Goal: Transaction & Acquisition: Download file/media

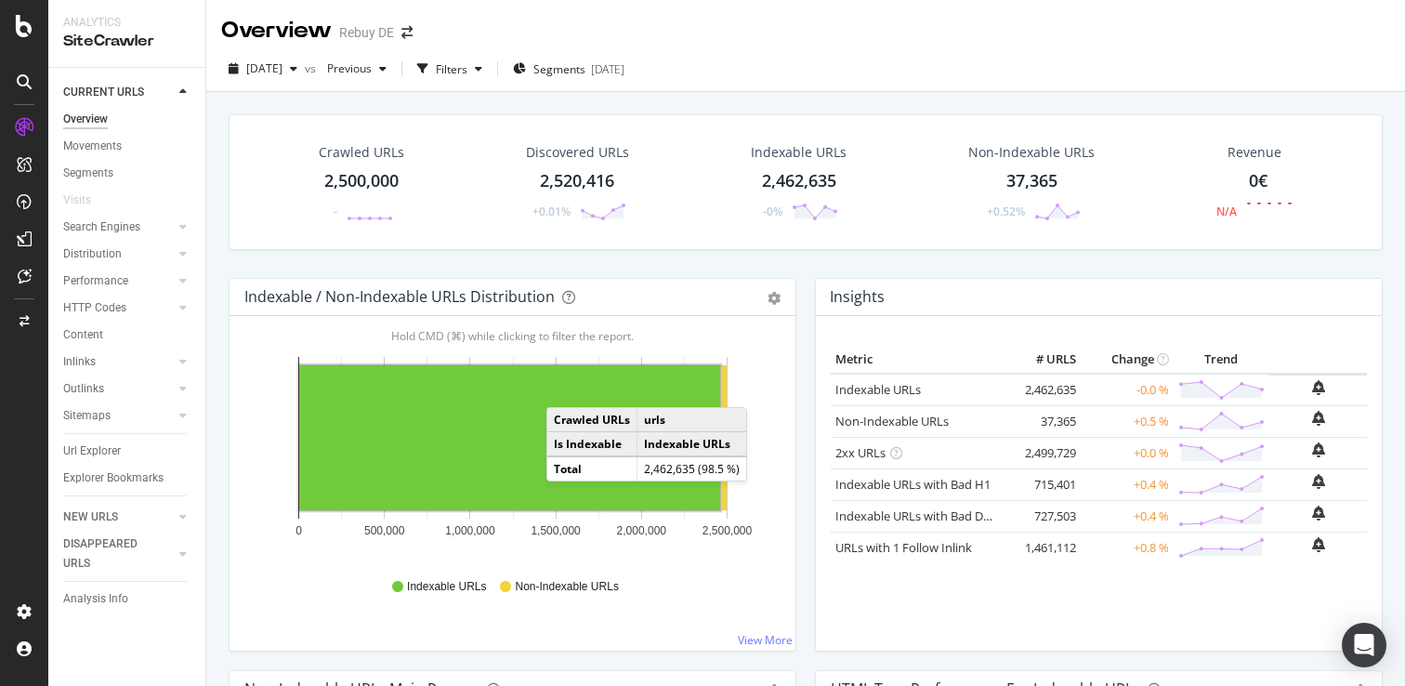
scroll to position [269, 0]
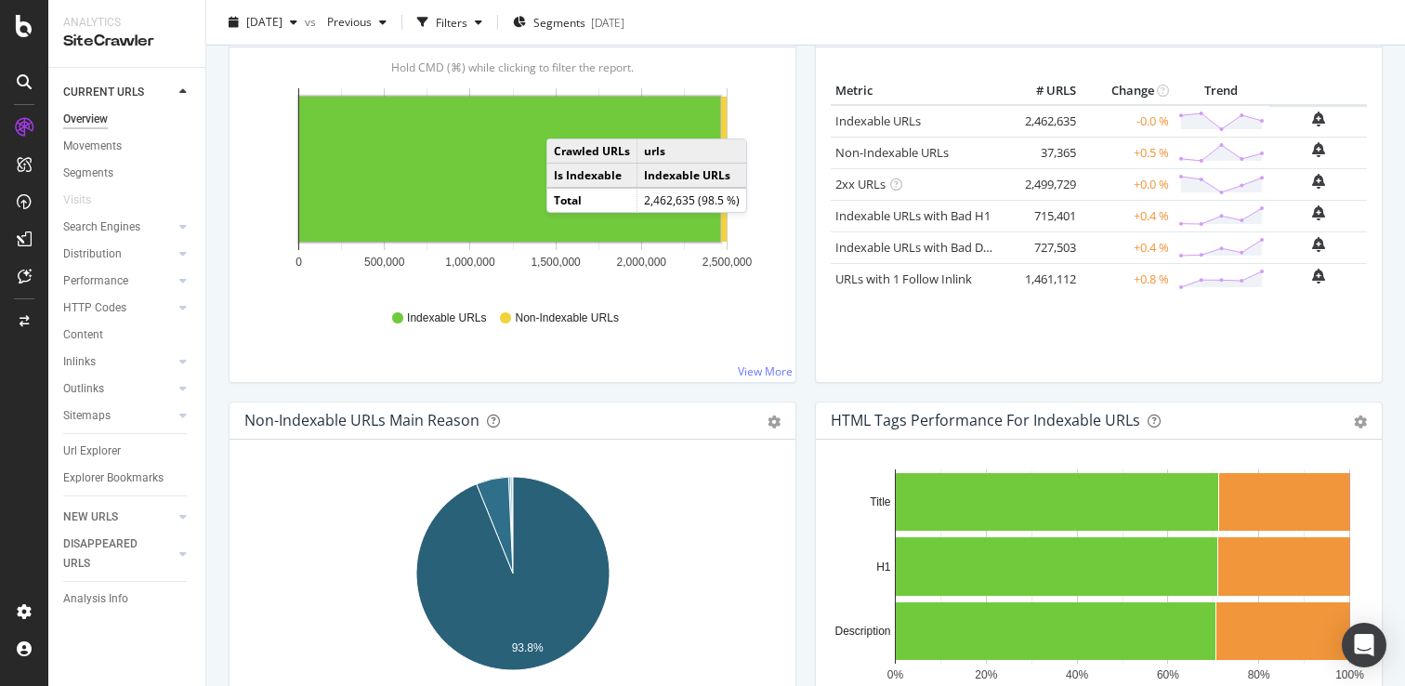
click at [806, 247] on div "Insights Metric # URLS Change Trend Indexable URLs 2,462,635 -0.0 % Non-Indexab…" at bounding box center [1099, 205] width 586 height 392
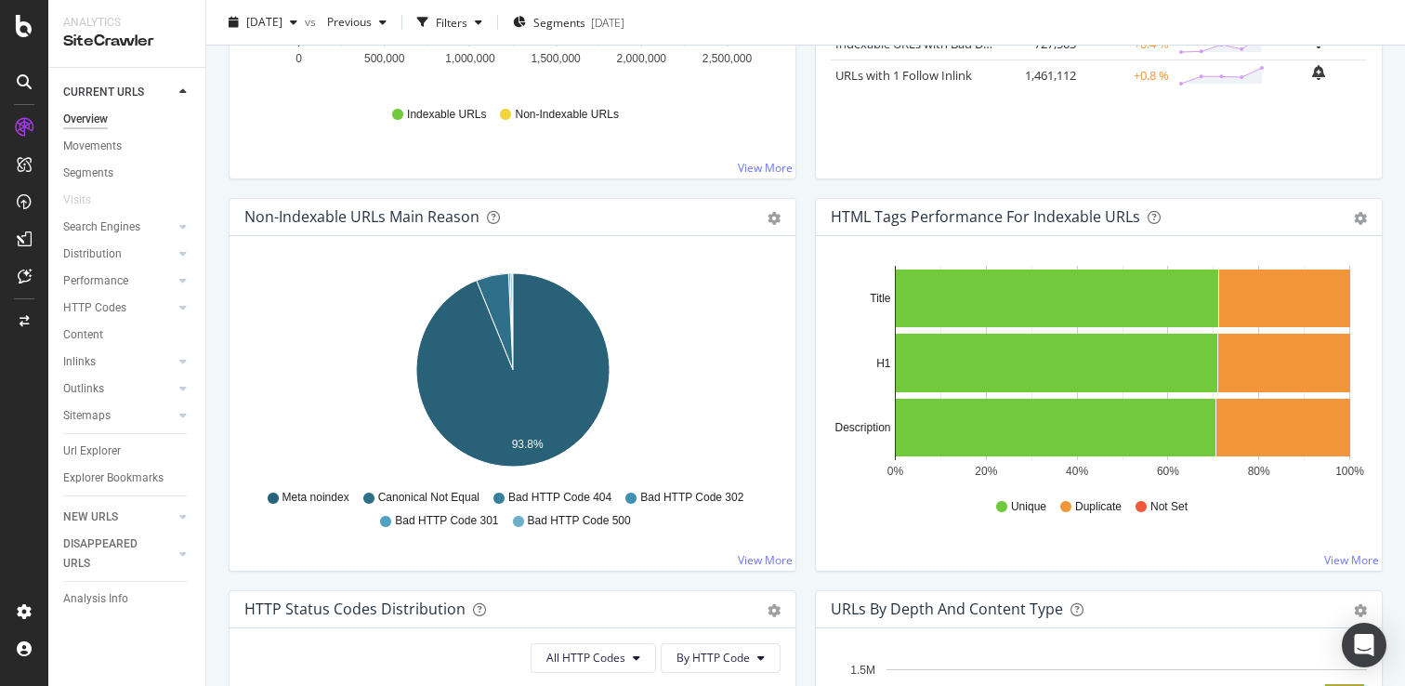
scroll to position [473, 0]
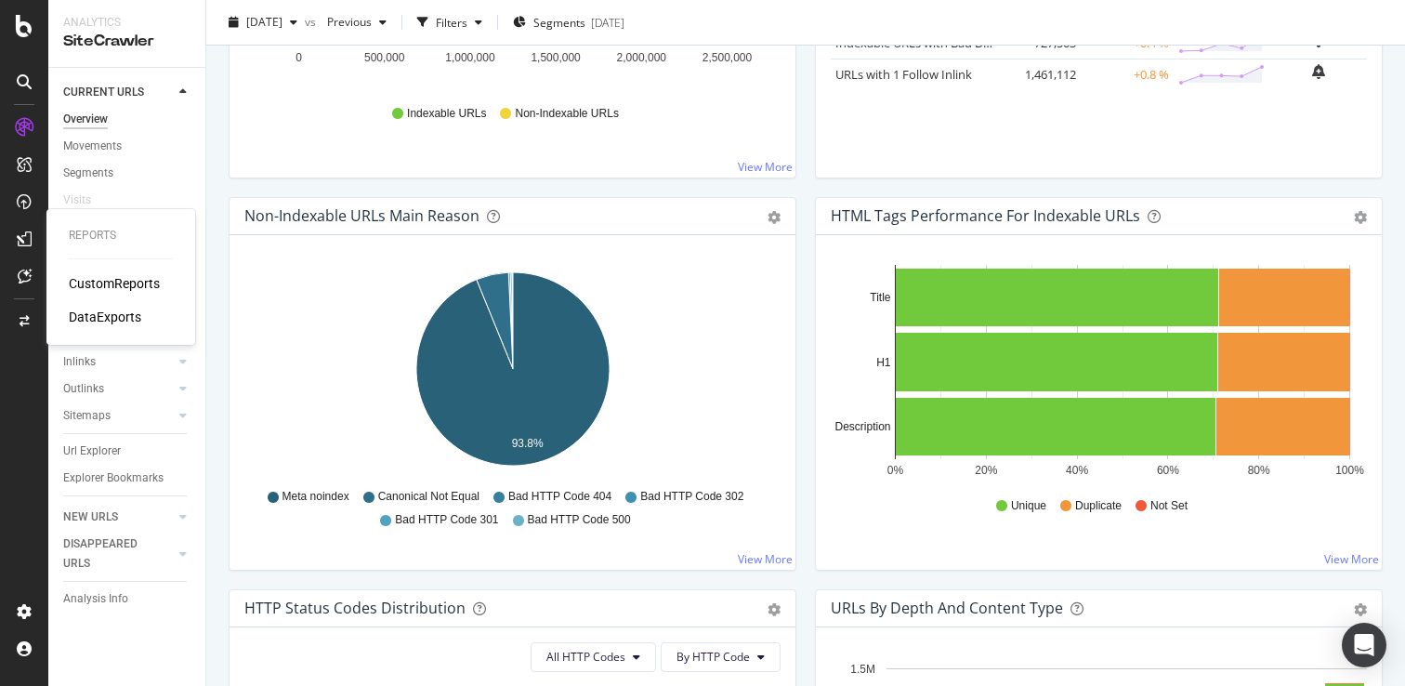
click at [105, 319] on div "DataExports" at bounding box center [105, 317] width 72 height 19
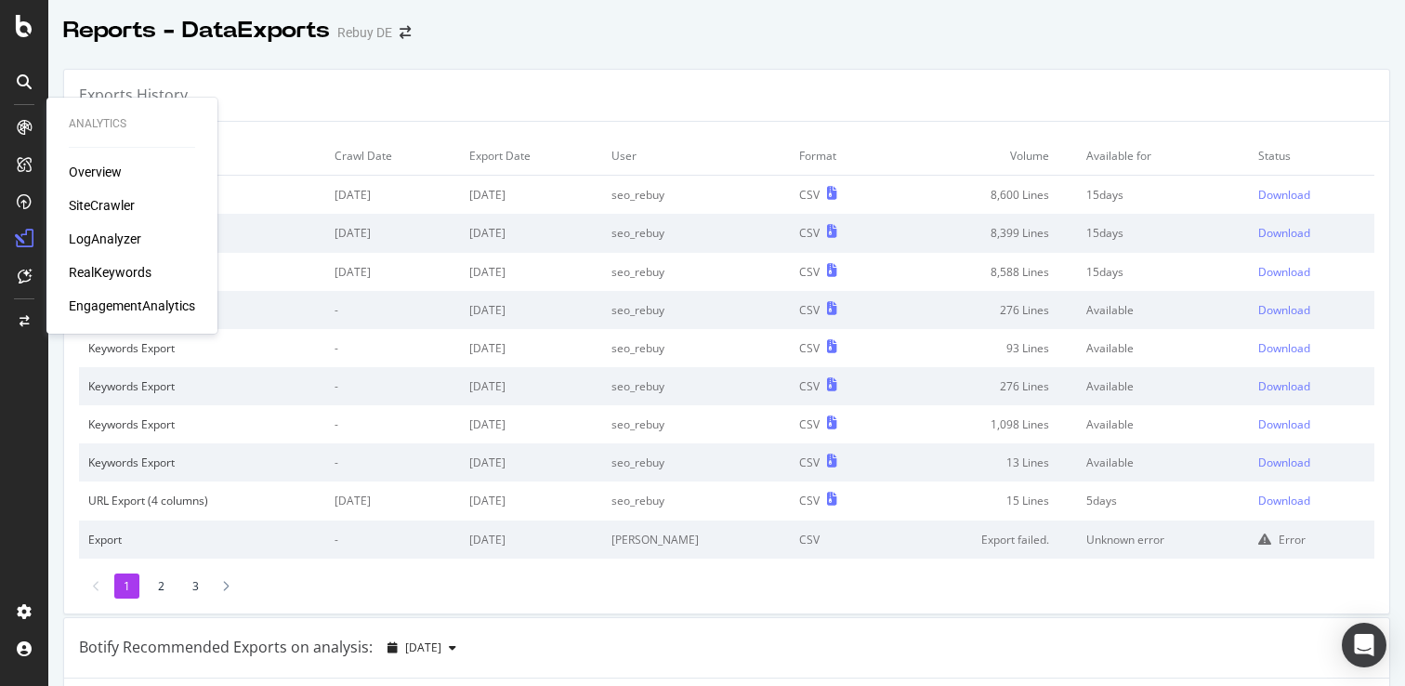
click at [113, 198] on div "SiteCrawler" at bounding box center [102, 205] width 66 height 19
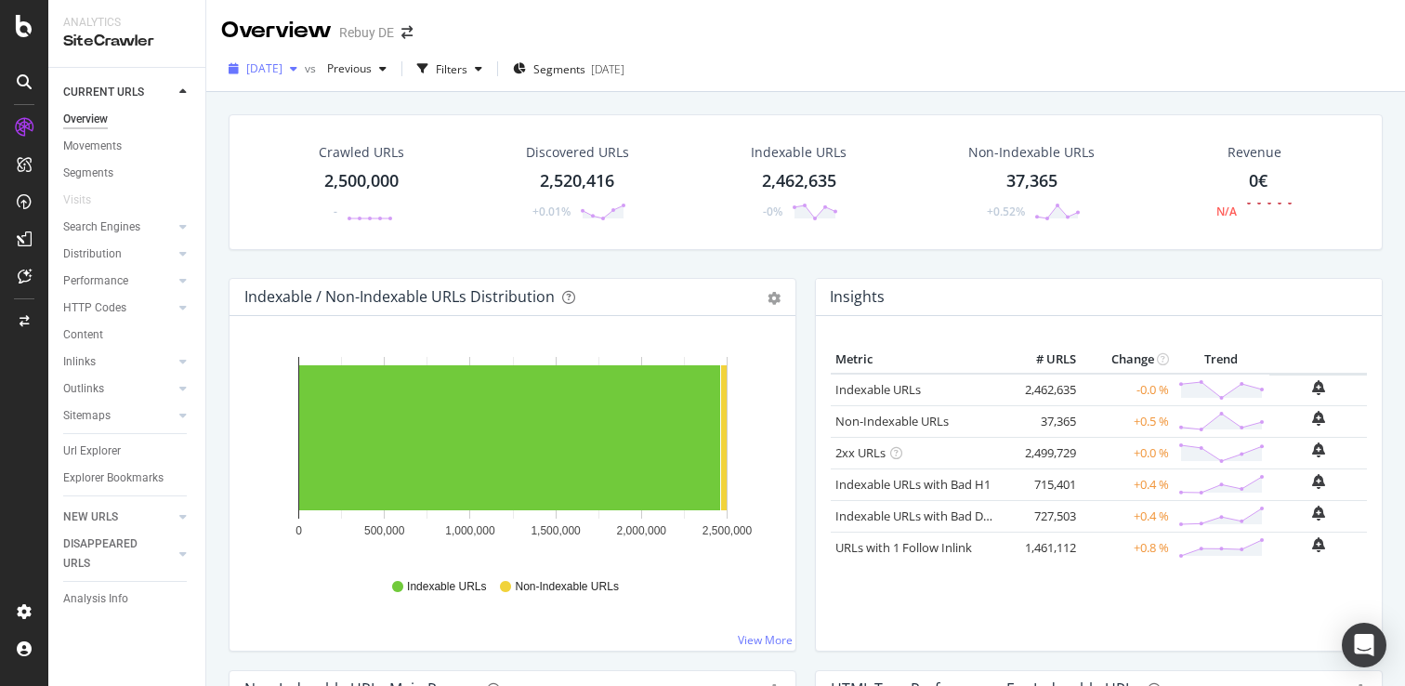
click at [277, 60] on div "[DATE]" at bounding box center [263, 69] width 84 height 28
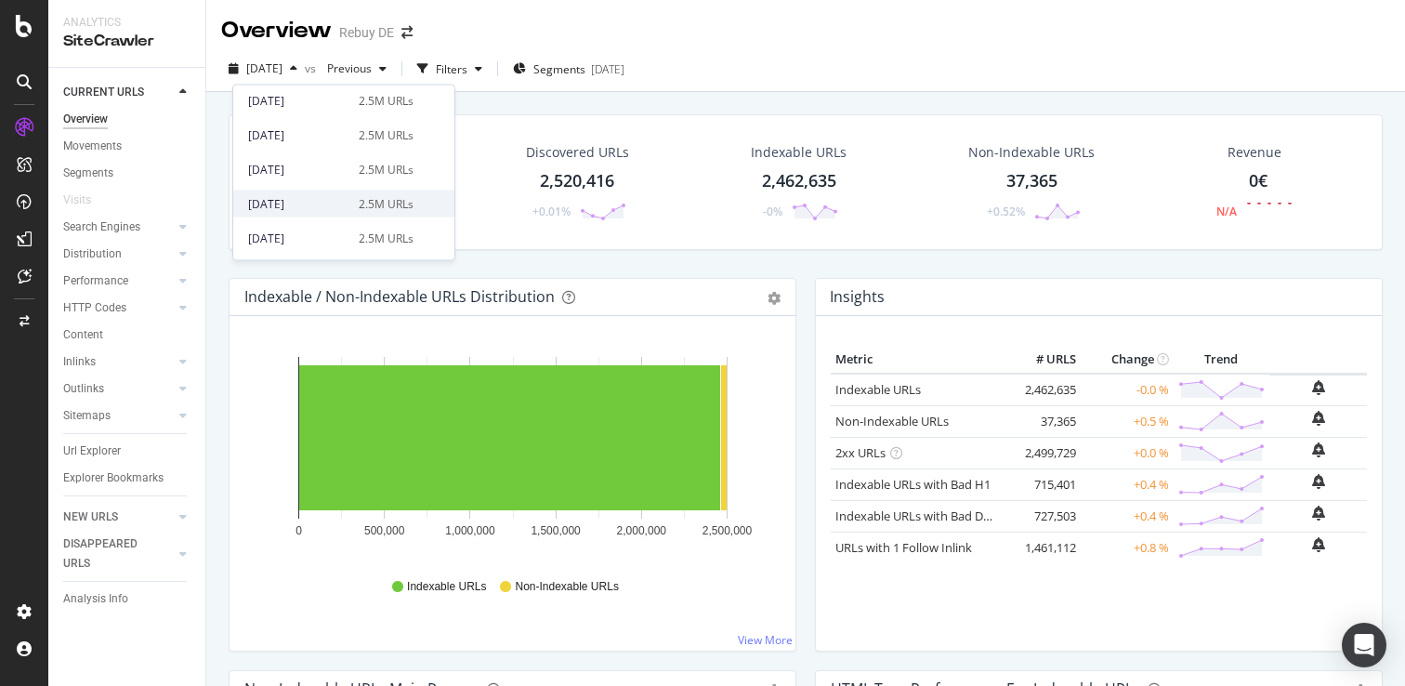
scroll to position [440, 0]
click at [316, 195] on div "[DATE] 2.5M URLs" at bounding box center [343, 206] width 221 height 27
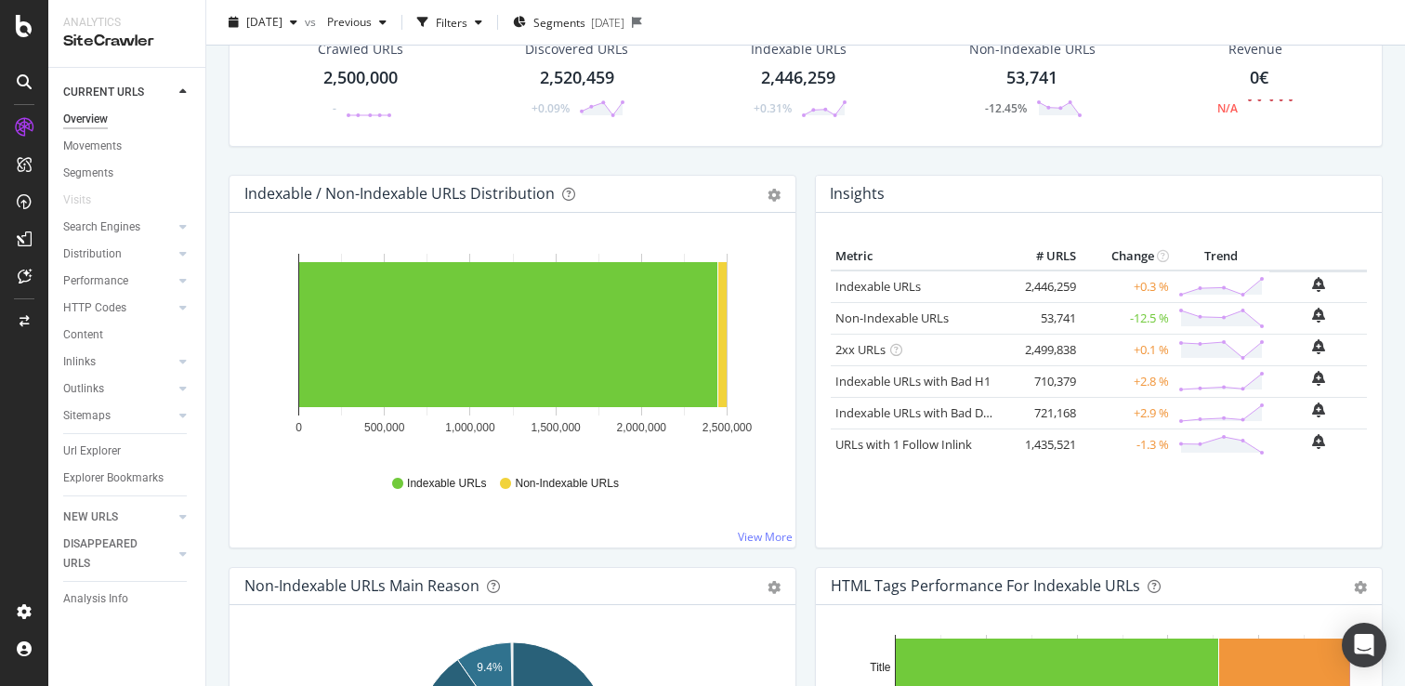
scroll to position [142, 0]
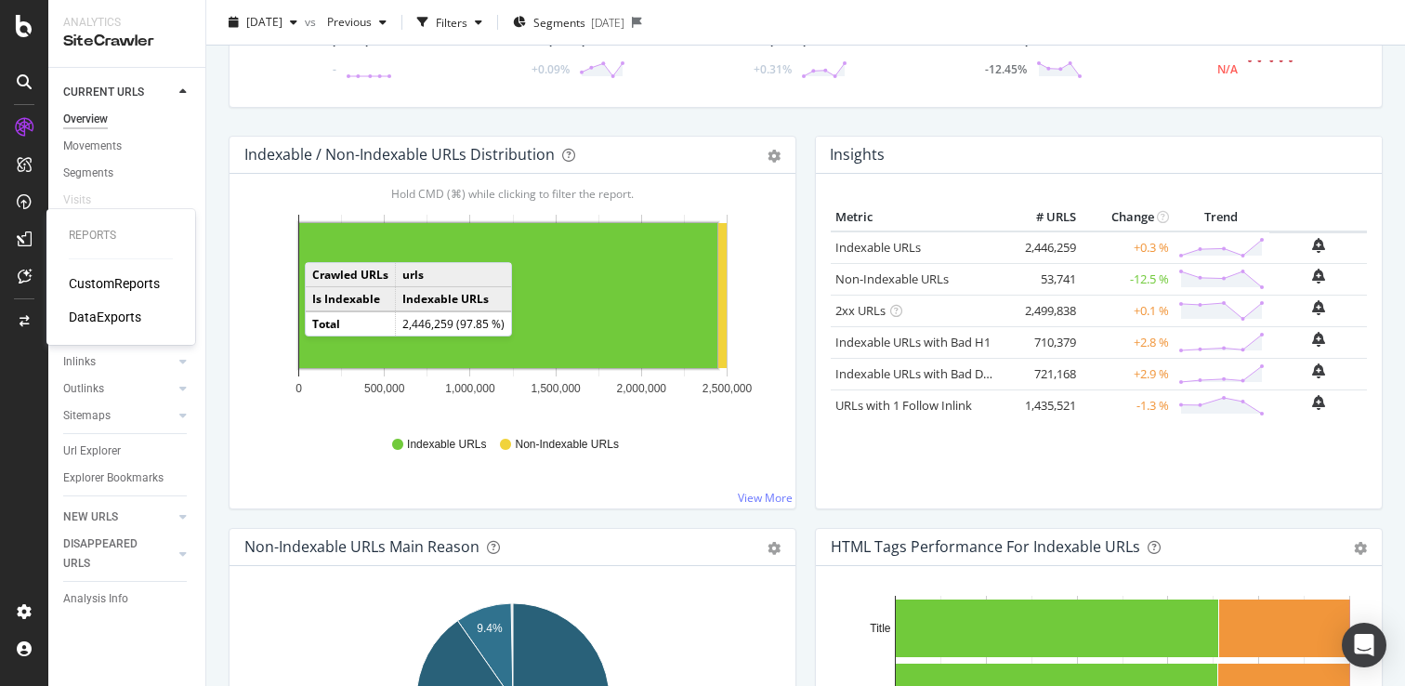
click at [94, 315] on div "DataExports" at bounding box center [105, 317] width 72 height 19
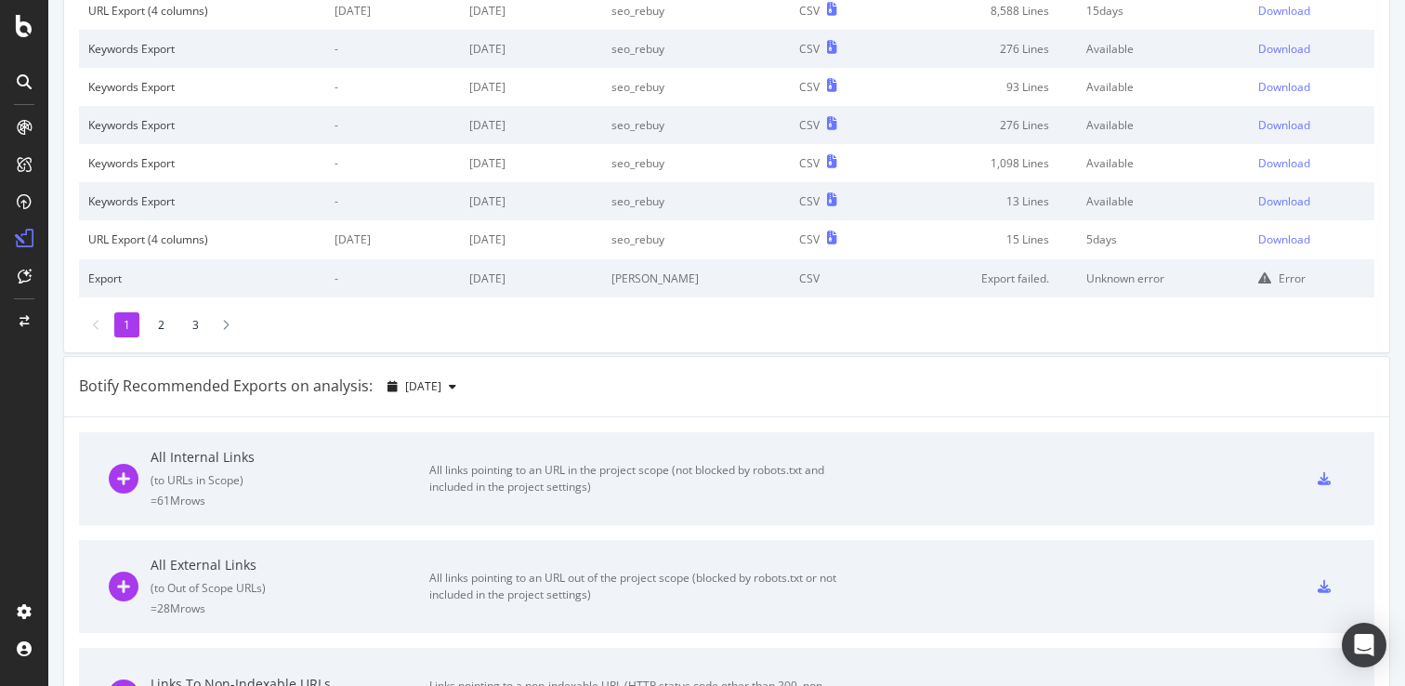
scroll to position [434, 0]
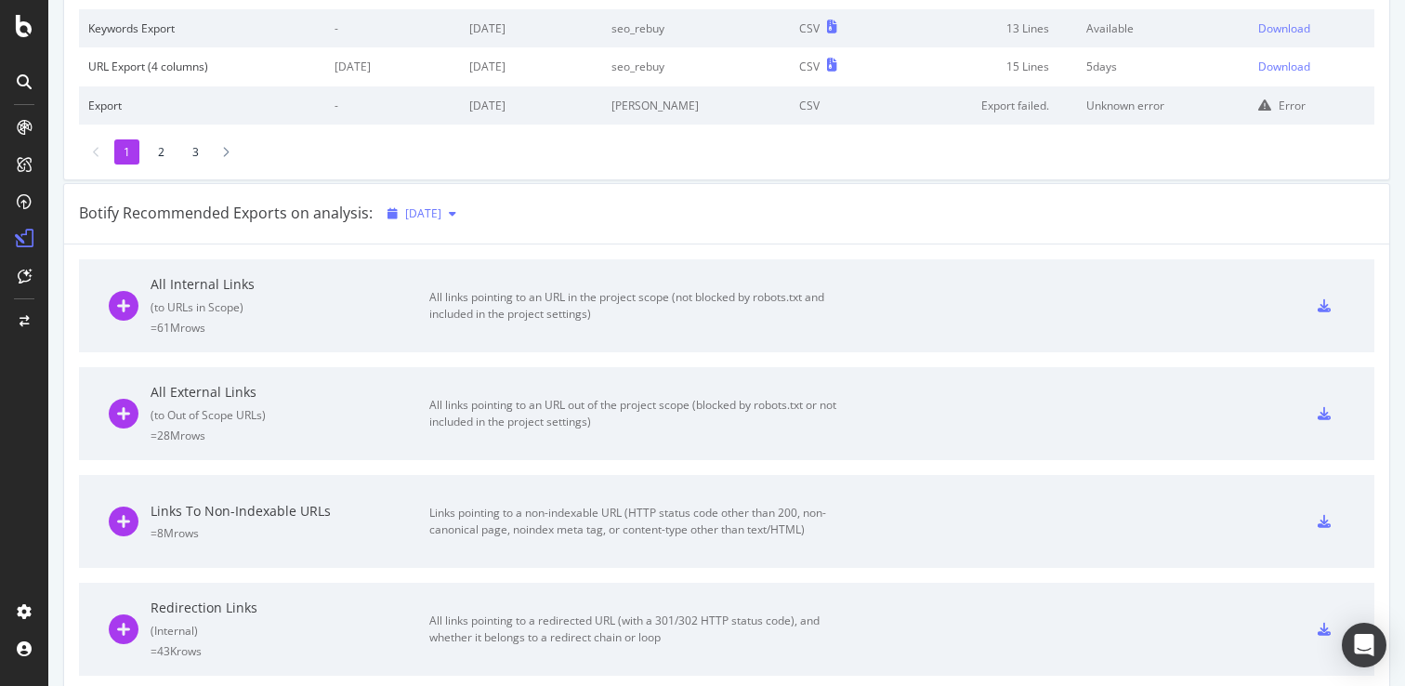
click at [464, 215] on div "button" at bounding box center [452, 213] width 22 height 11
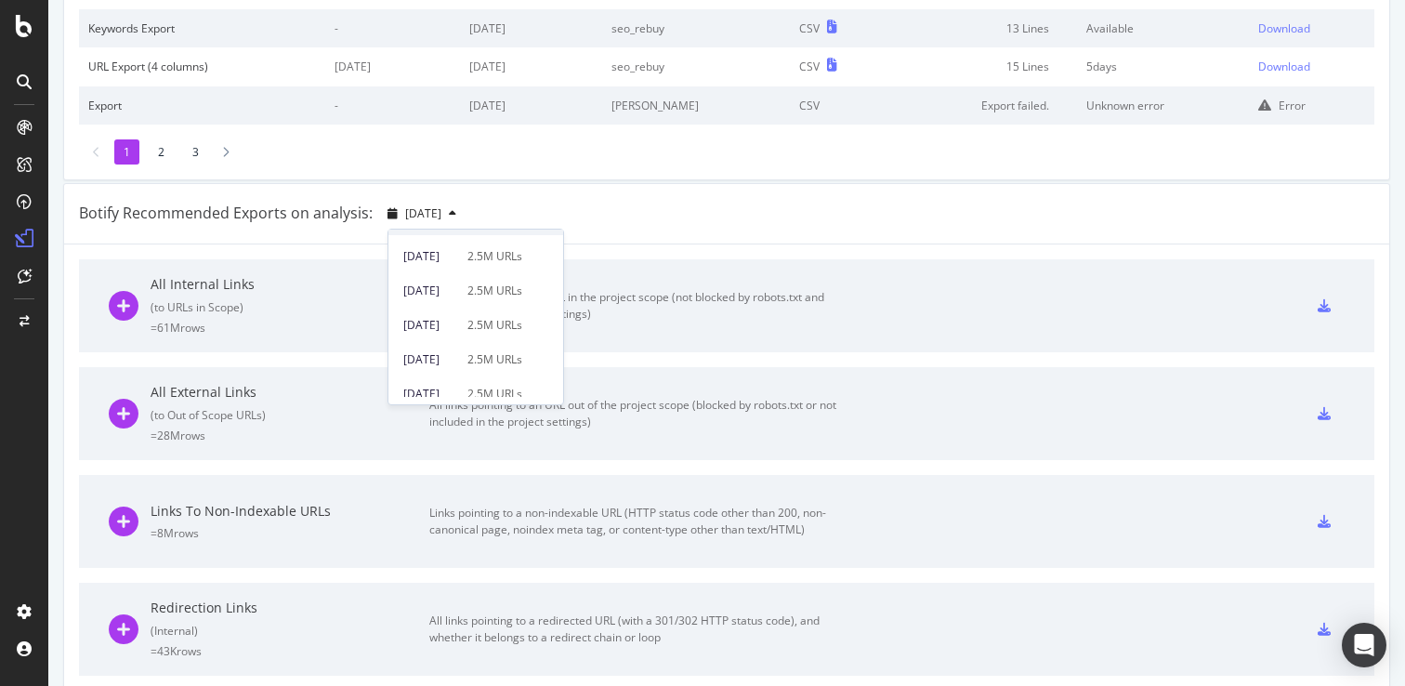
scroll to position [441, 0]
click at [456, 344] on div "[DATE]" at bounding box center [429, 350] width 53 height 17
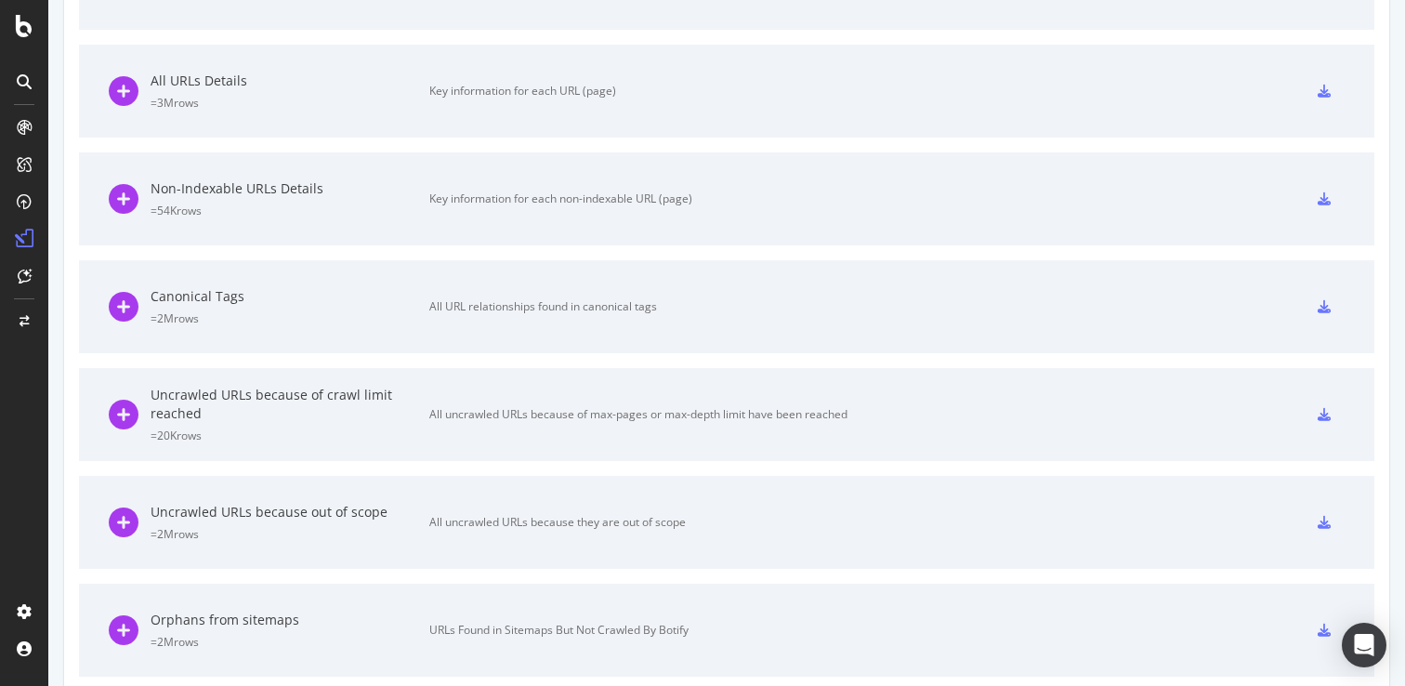
scroll to position [1154, 0]
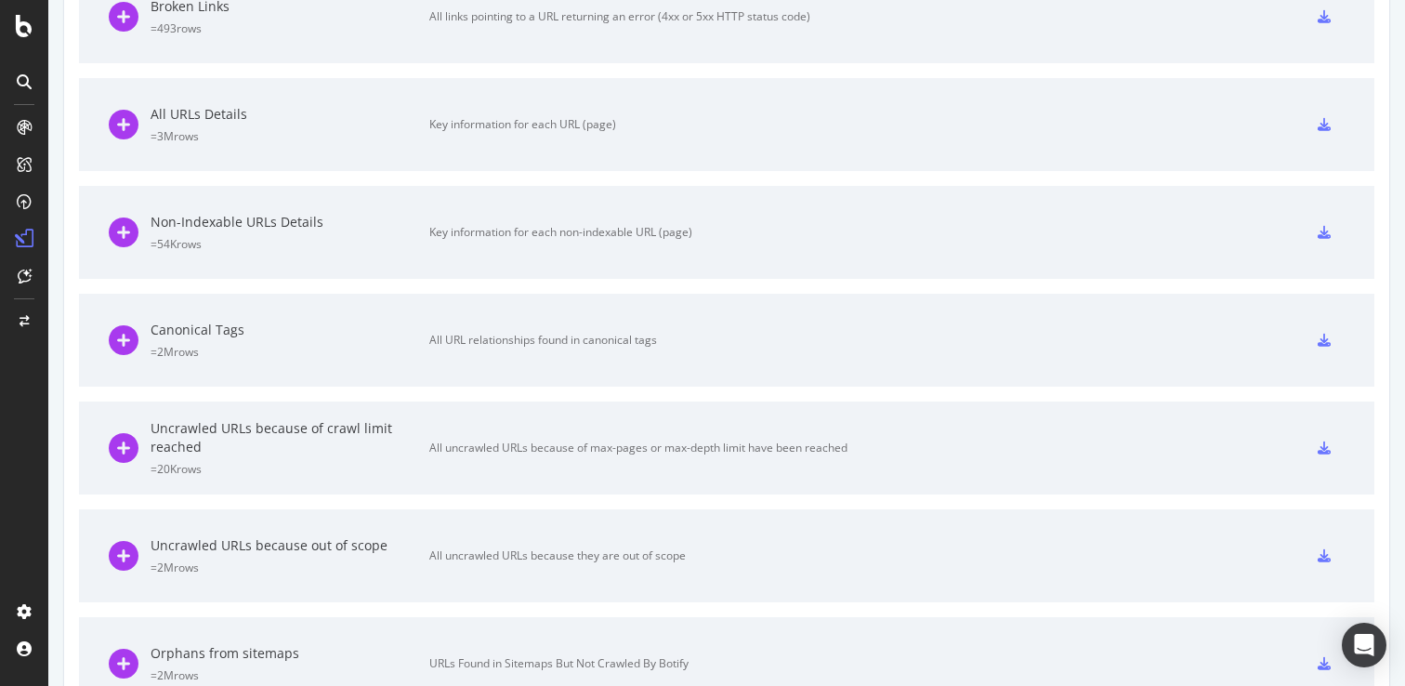
click at [1326, 128] on icon at bounding box center [1324, 124] width 13 height 13
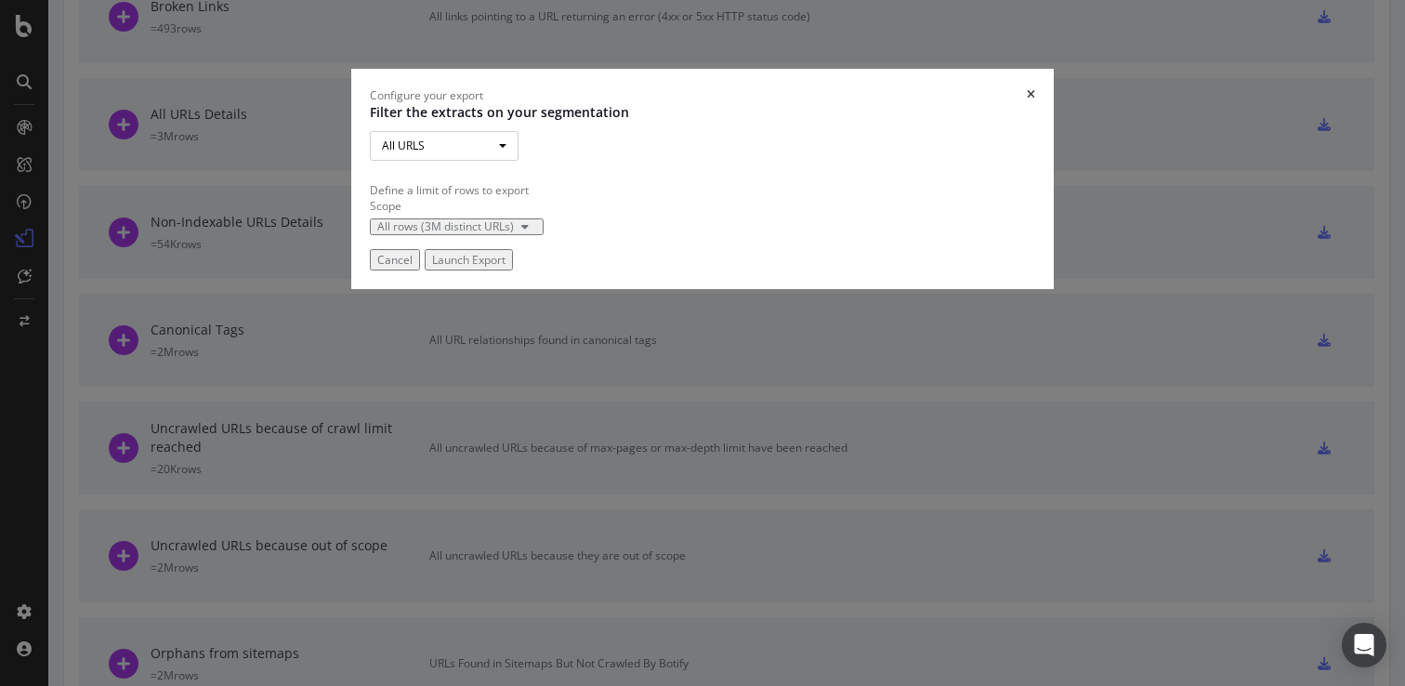
click at [438, 161] on button "All URLS" at bounding box center [444, 146] width 149 height 30
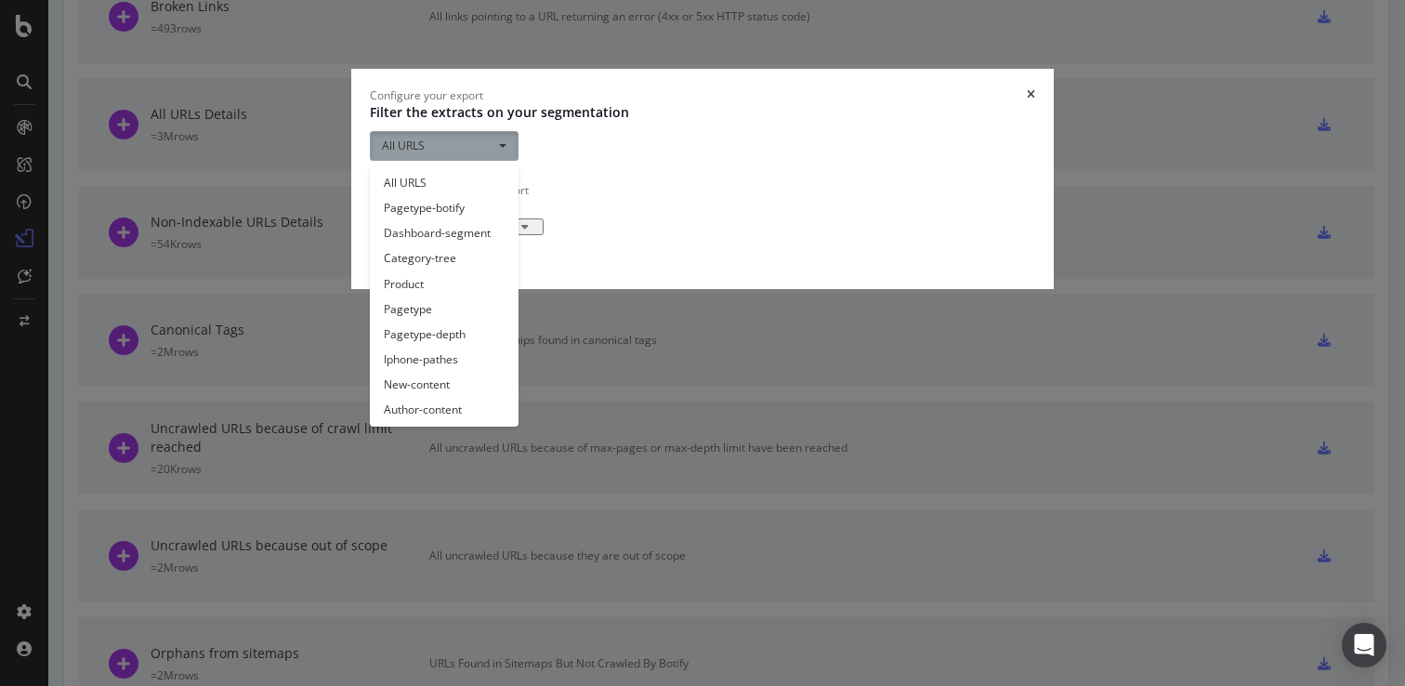
click at [711, 235] on div "Filter the extracts on your segmentation All URLS All URLS Pagetype-botify Dash…" at bounding box center [702, 169] width 665 height 132
click at [564, 122] on p "Filter the extracts on your segmentation" at bounding box center [702, 112] width 665 height 19
click at [454, 220] on link "Pagetype-botify" at bounding box center [444, 207] width 149 height 25
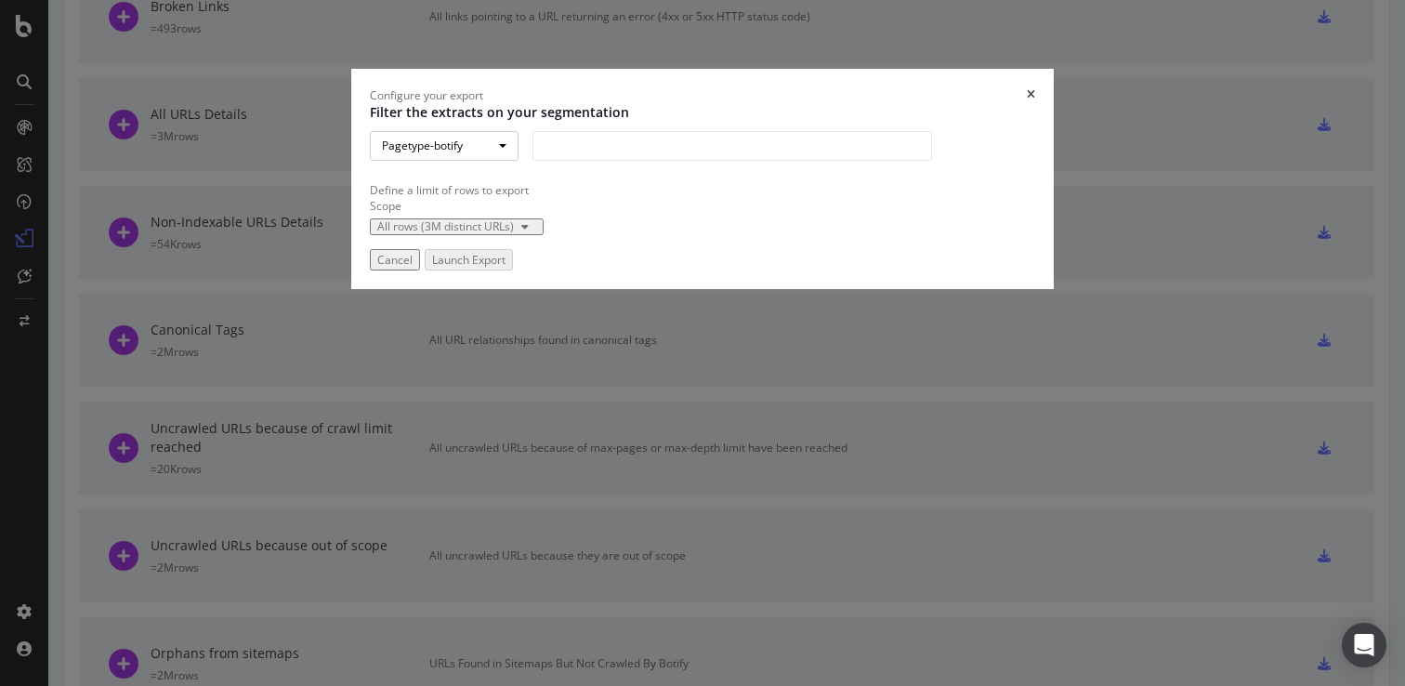
click at [463, 161] on button "Pagetype-botify" at bounding box center [444, 146] width 149 height 30
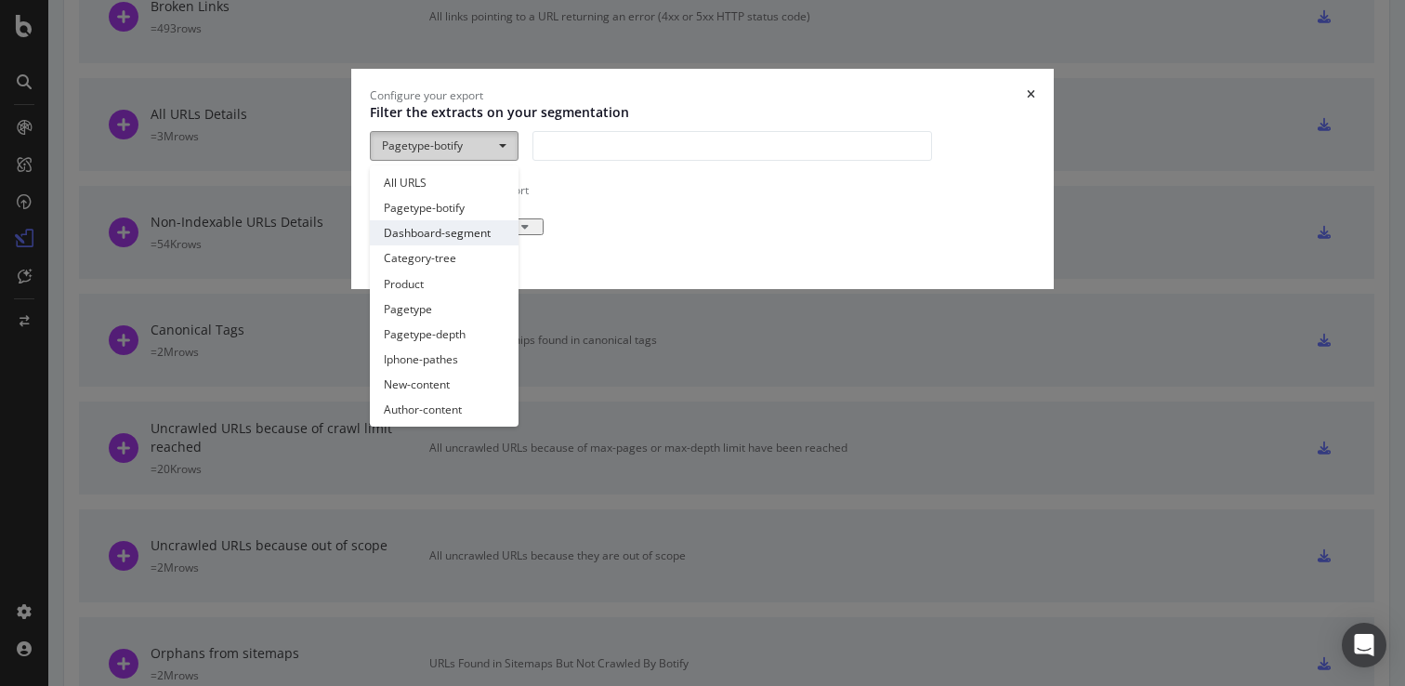
scroll to position [122, 0]
click at [666, 235] on div "Filter the extracts on your segmentation Pagetype-botify All URLS Pagetype-boti…" at bounding box center [702, 169] width 665 height 132
click at [480, 161] on button "Pagetype-botify" at bounding box center [444, 146] width 149 height 30
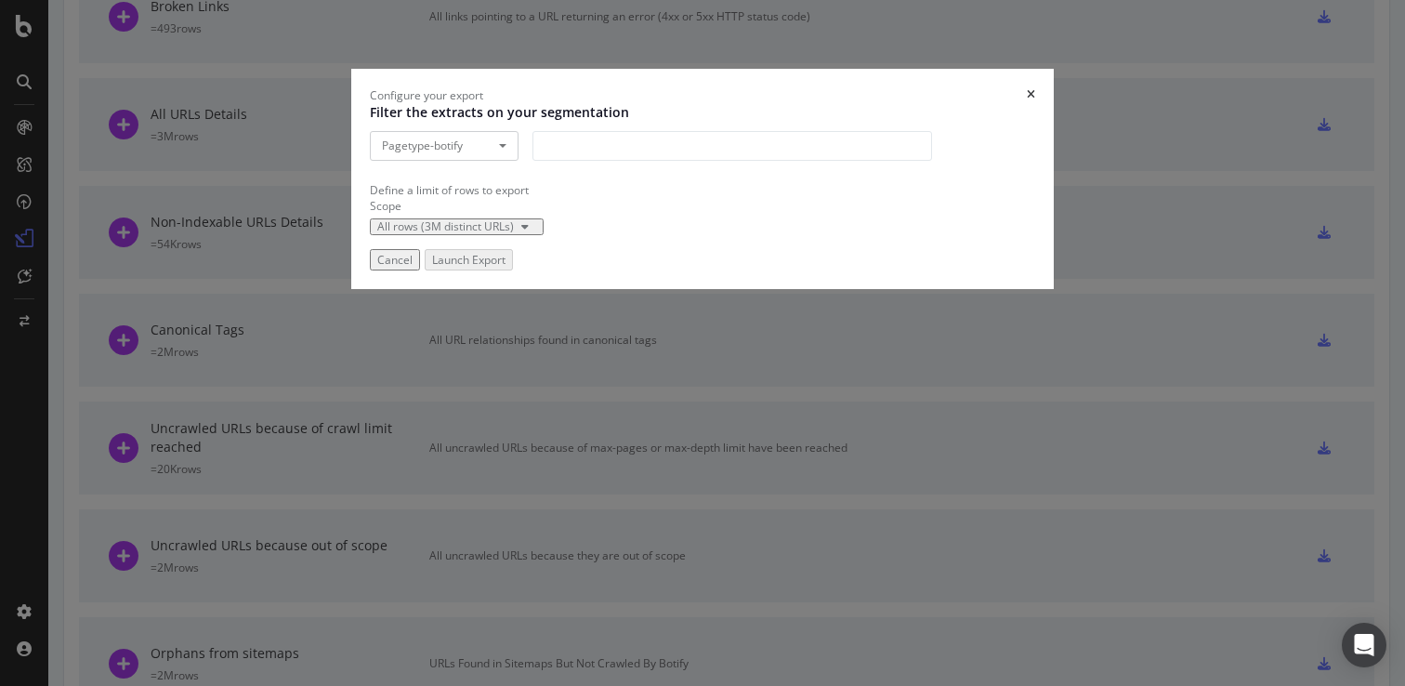
click at [1035, 100] on icon "times" at bounding box center [1031, 94] width 8 height 11
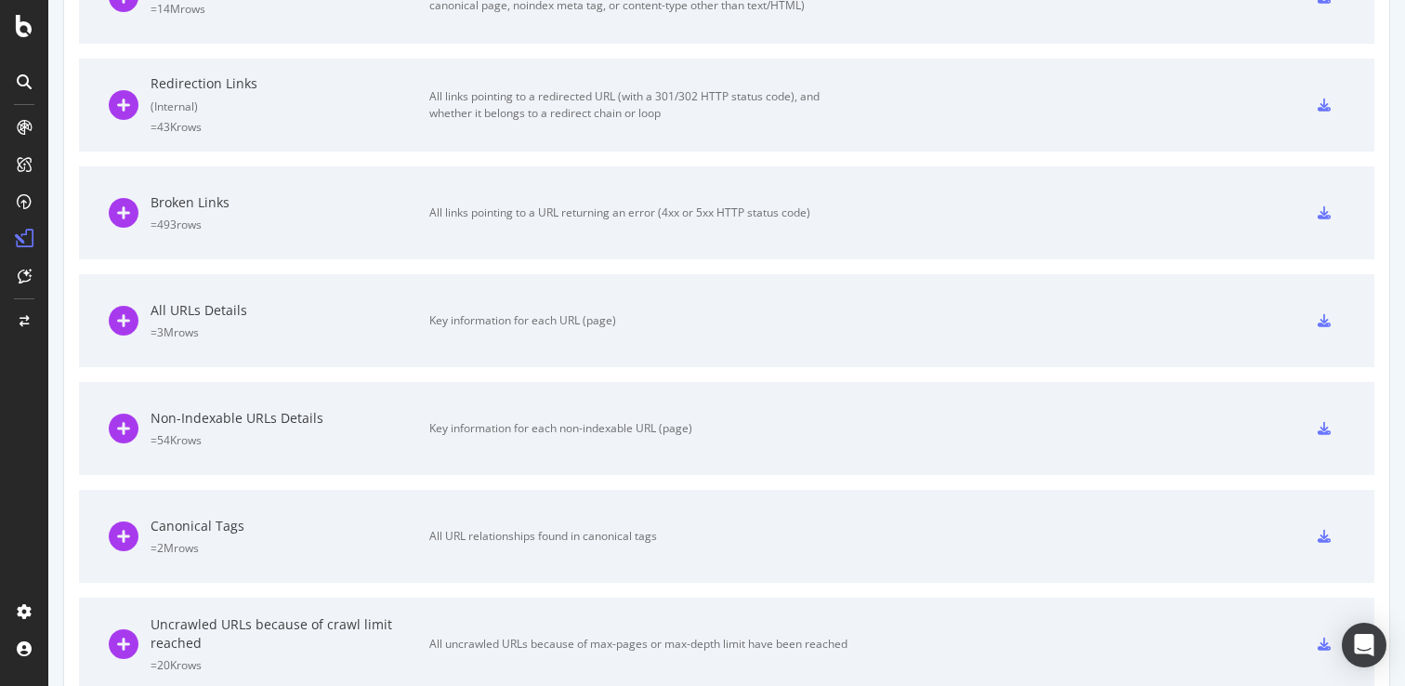
scroll to position [968, 0]
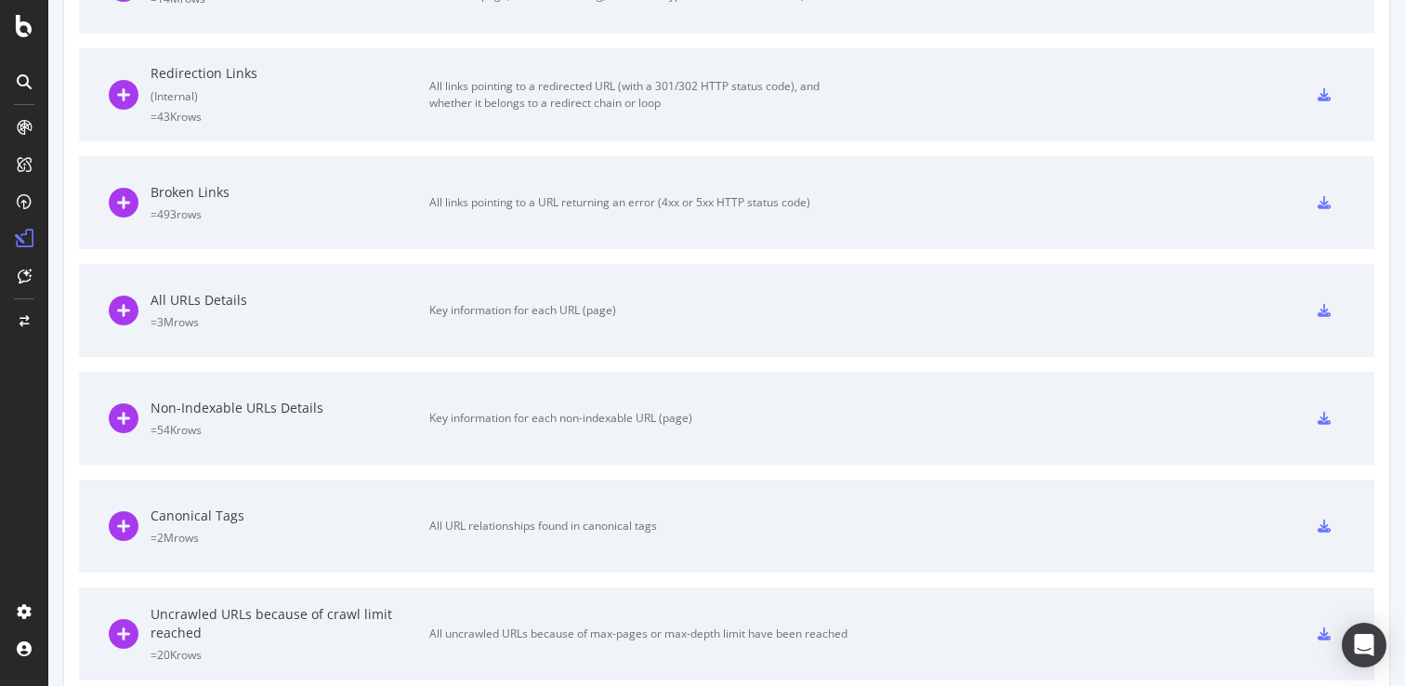
click at [1324, 314] on icon at bounding box center [1324, 310] width 13 height 13
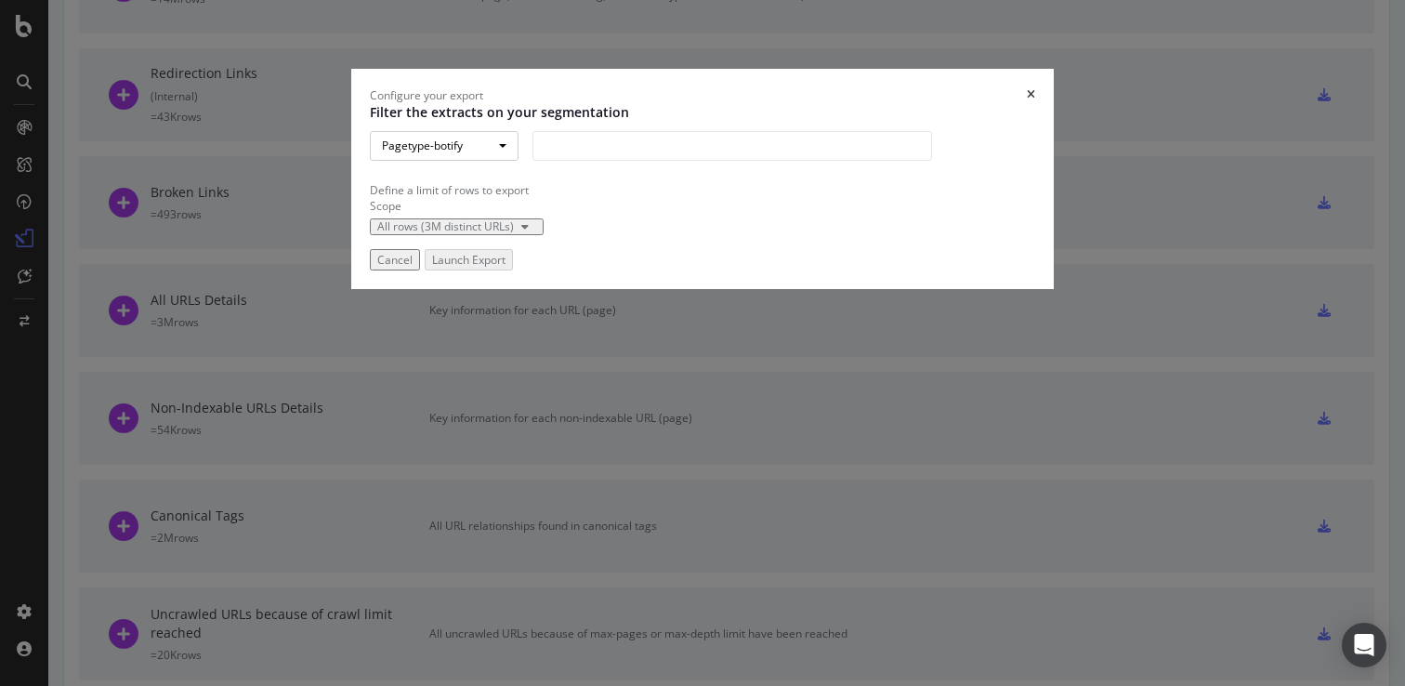
click at [393, 161] on button "Pagetype-botify" at bounding box center [444, 146] width 149 height 30
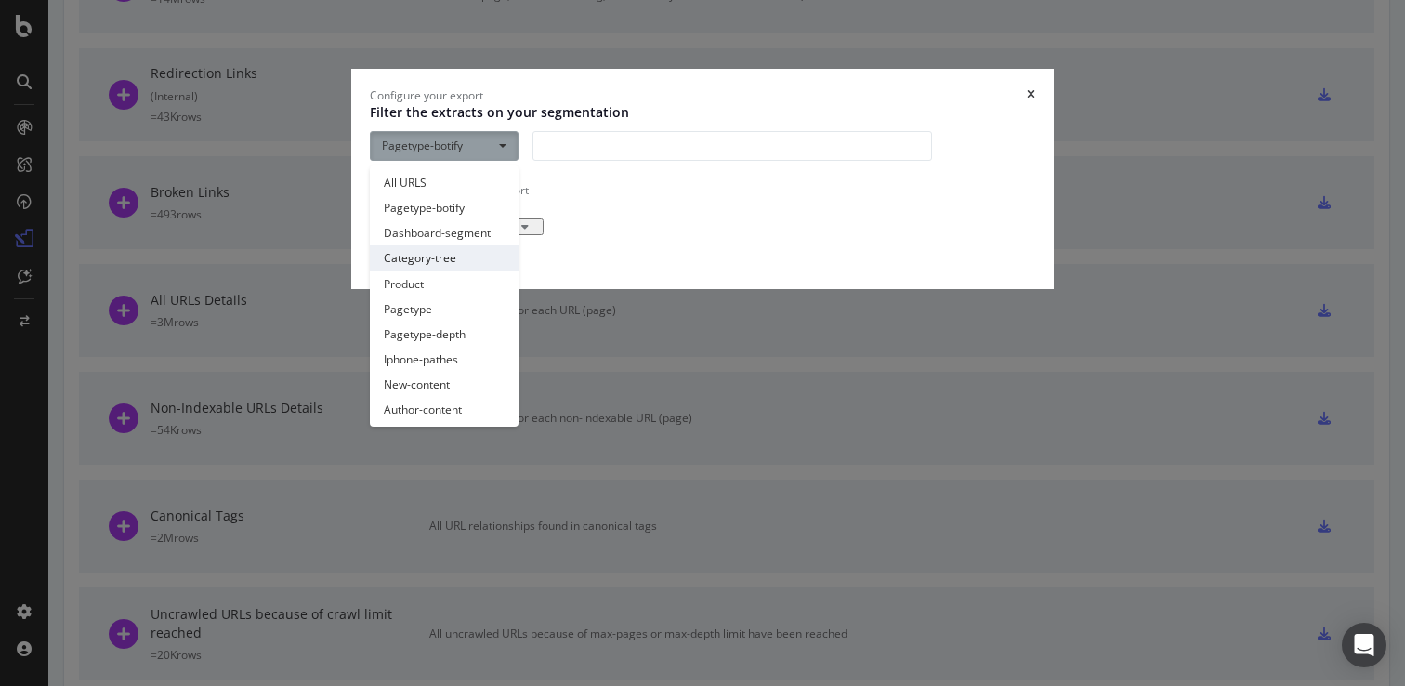
click at [431, 270] on link "Category-tree" at bounding box center [444, 257] width 149 height 25
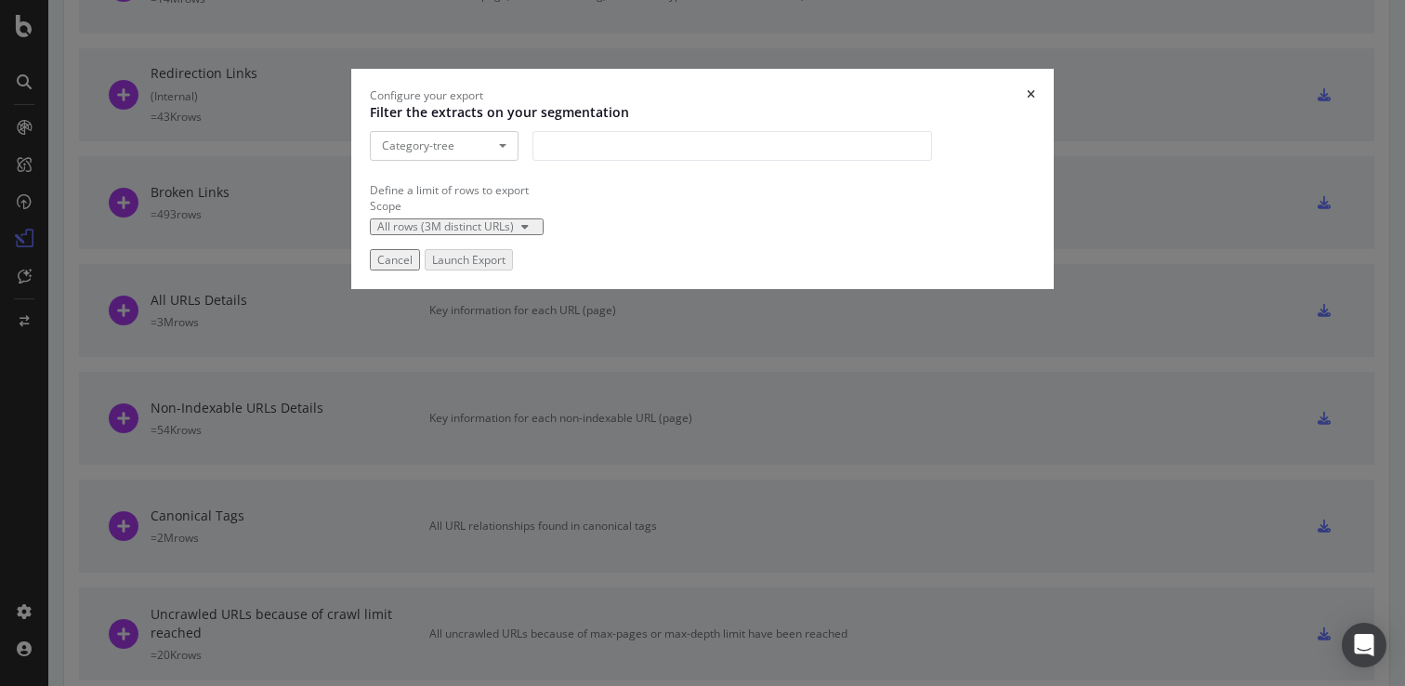
click at [586, 161] on div "modal" at bounding box center [733, 146] width 400 height 30
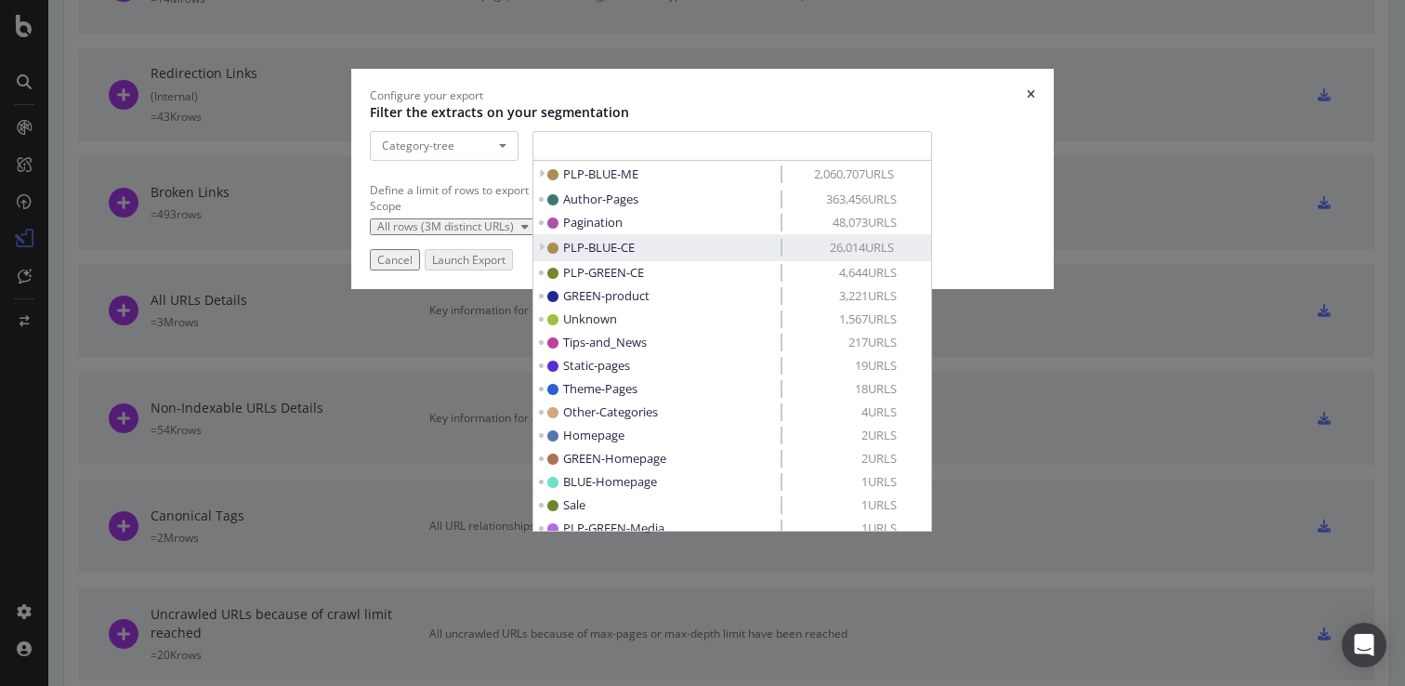
click at [602, 256] on span "PLP-BLUE-CE" at bounding box center [599, 247] width 72 height 17
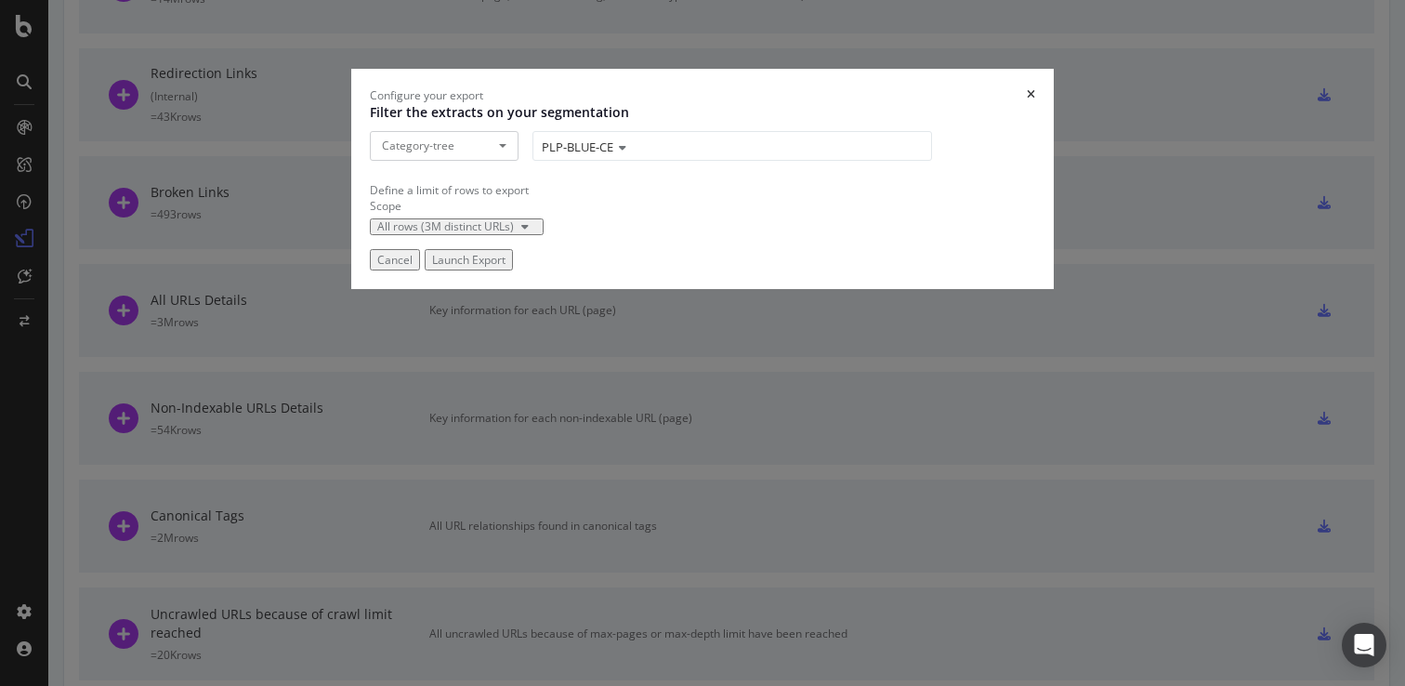
click at [506, 268] on div "Launch Export" at bounding box center [468, 260] width 73 height 16
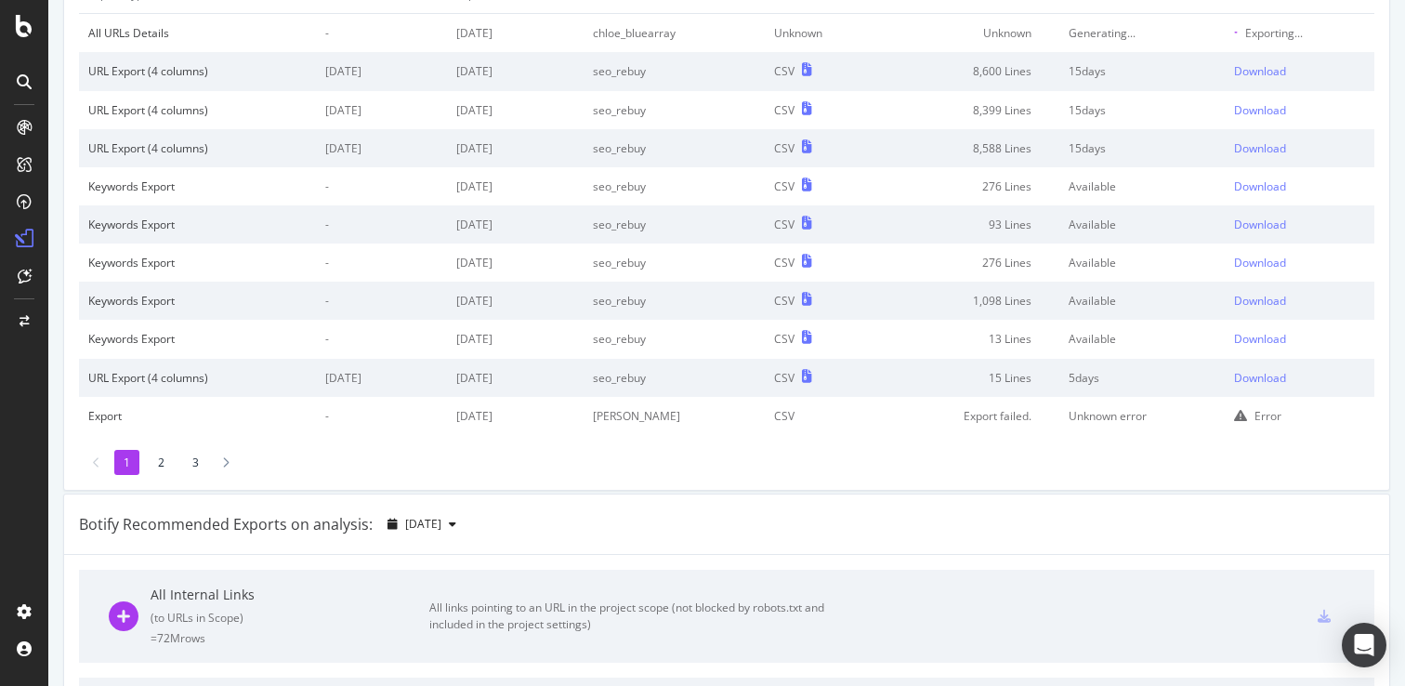
scroll to position [0, 0]
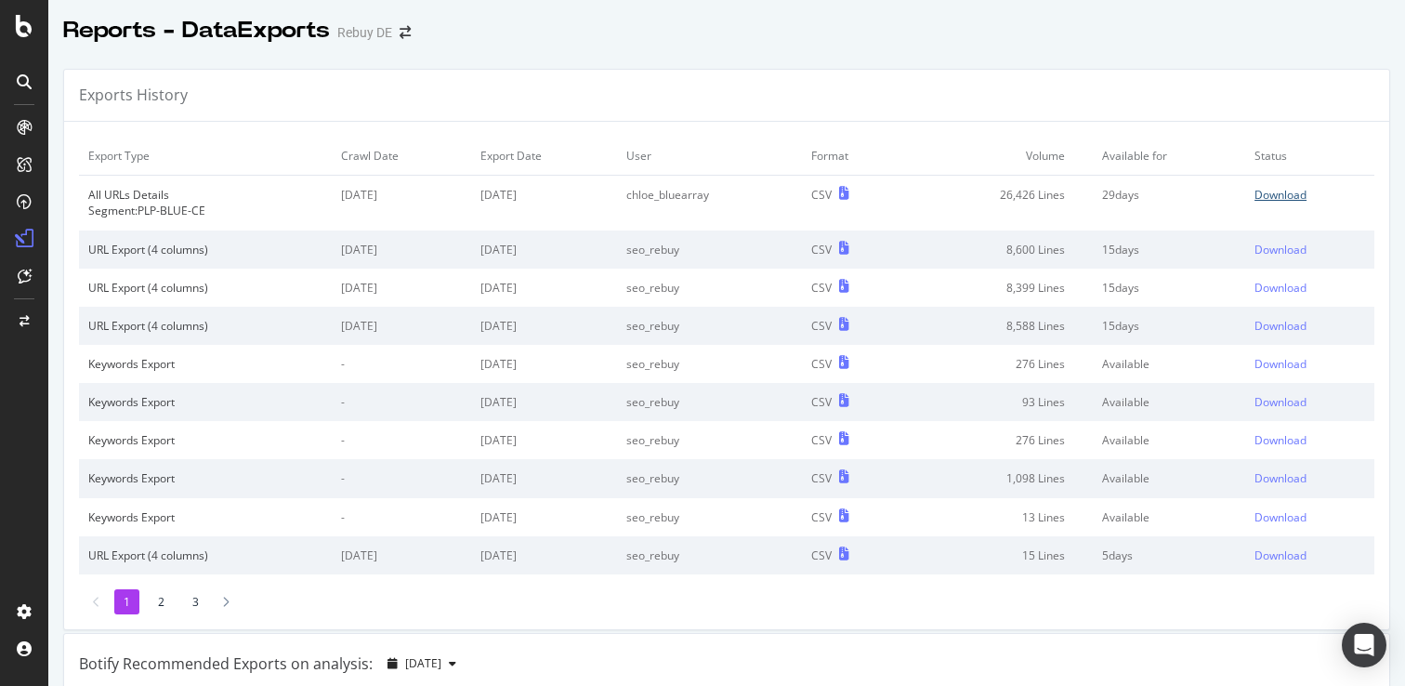
click at [1302, 193] on div "Download" at bounding box center [1281, 195] width 52 height 16
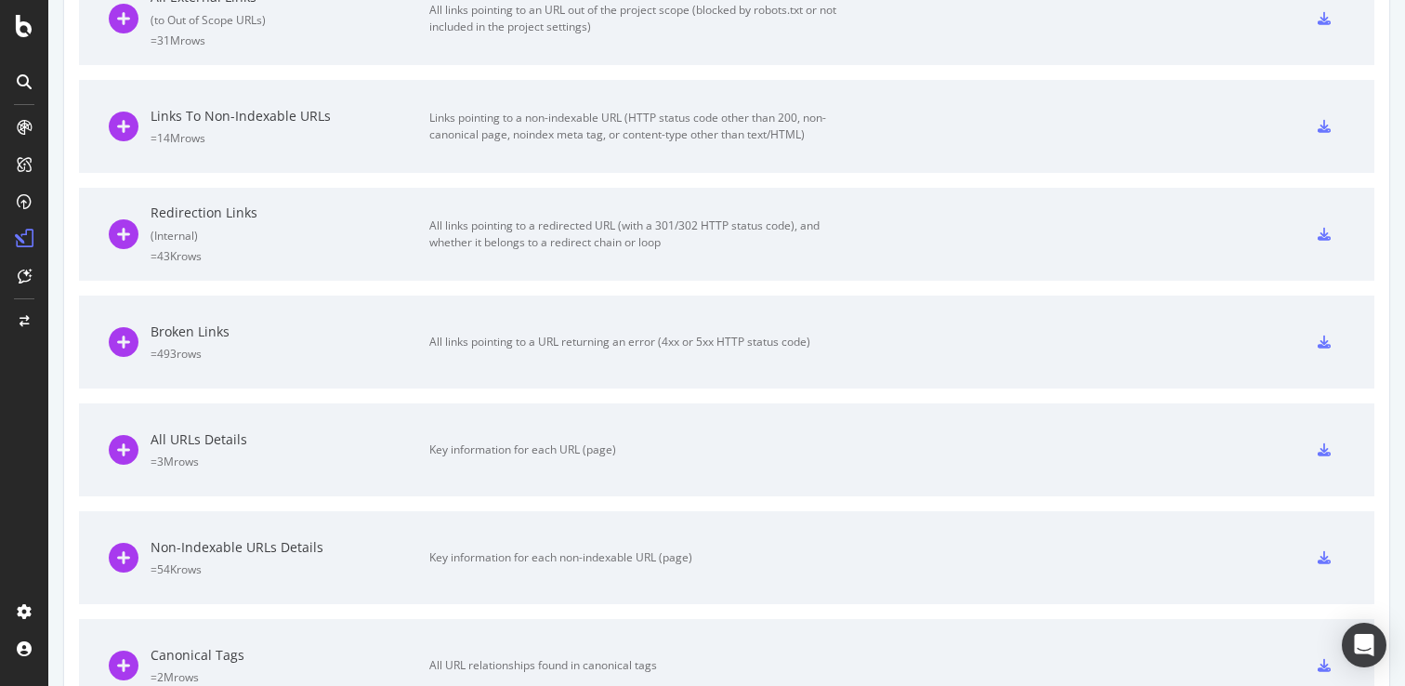
scroll to position [848, 0]
click at [1328, 453] on icon at bounding box center [1324, 446] width 13 height 13
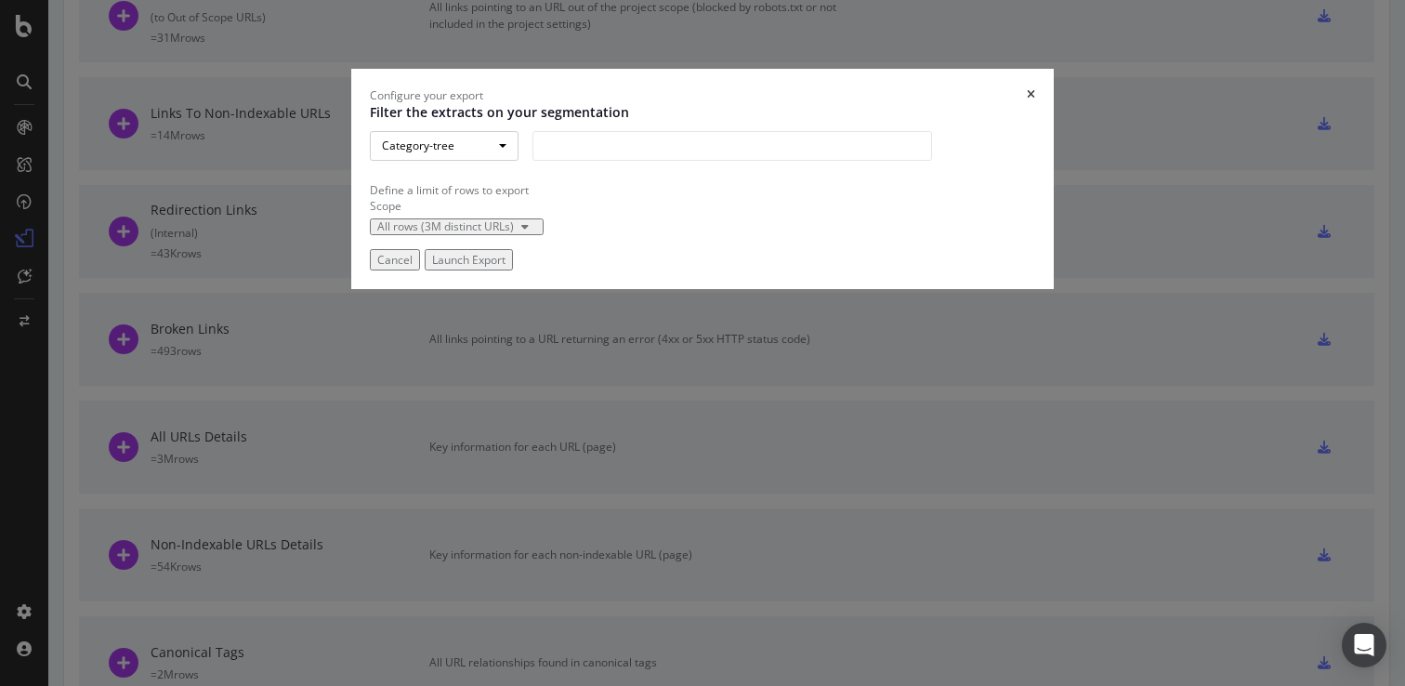
click at [431, 161] on button "Category-tree" at bounding box center [444, 146] width 149 height 30
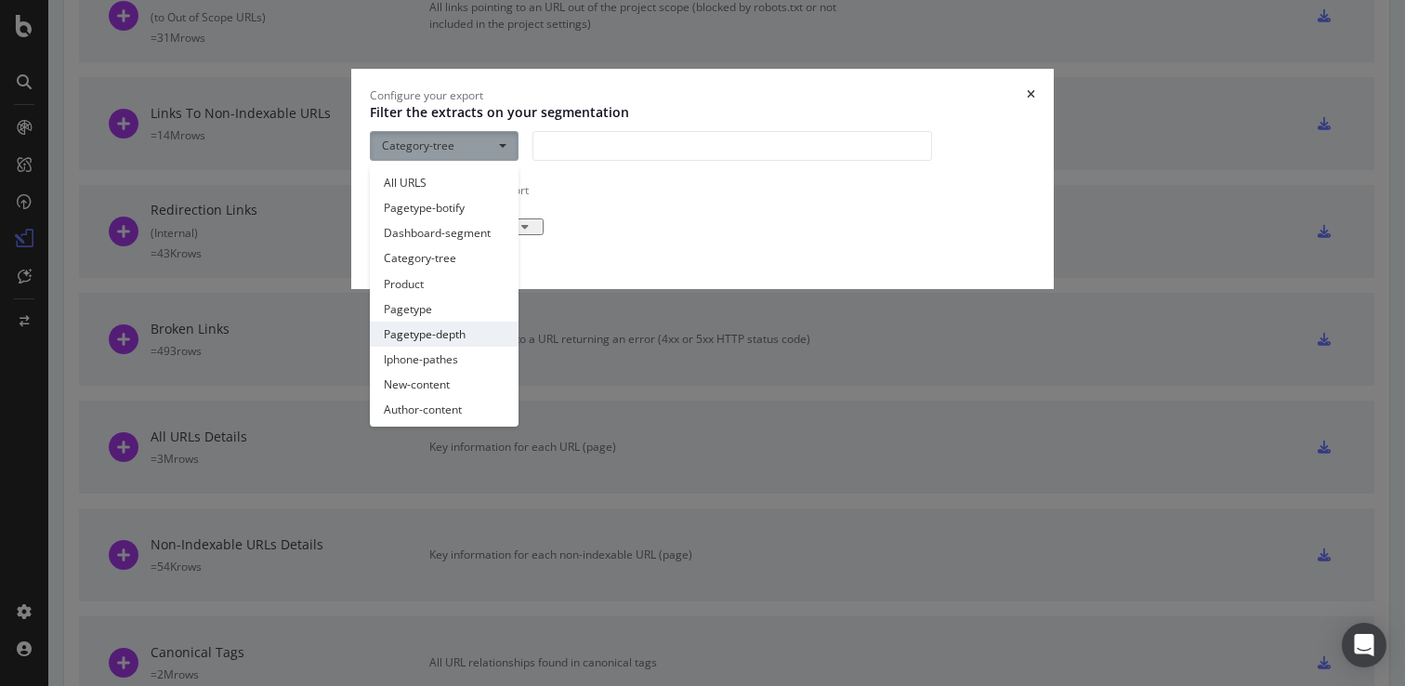
scroll to position [122, 0]
click at [463, 245] on link "Dashboard-segment" at bounding box center [444, 232] width 149 height 25
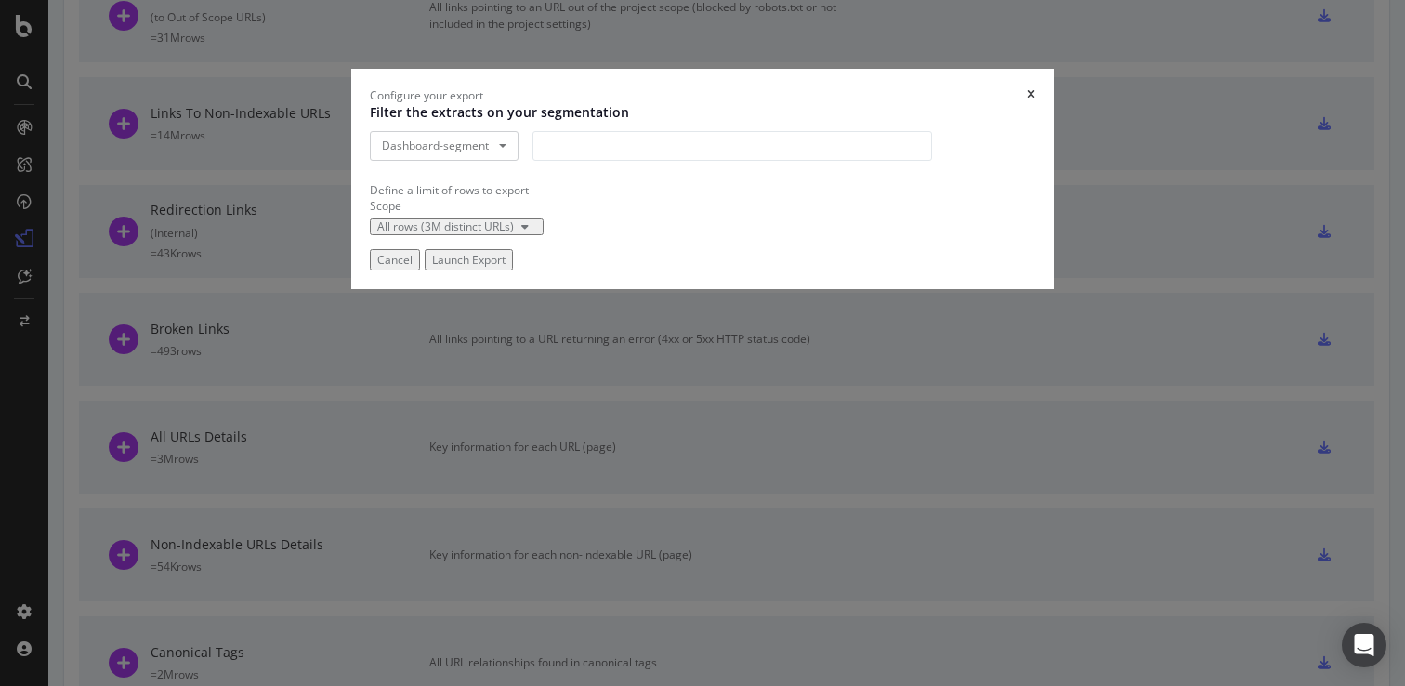
click at [615, 161] on div "modal" at bounding box center [733, 146] width 400 height 30
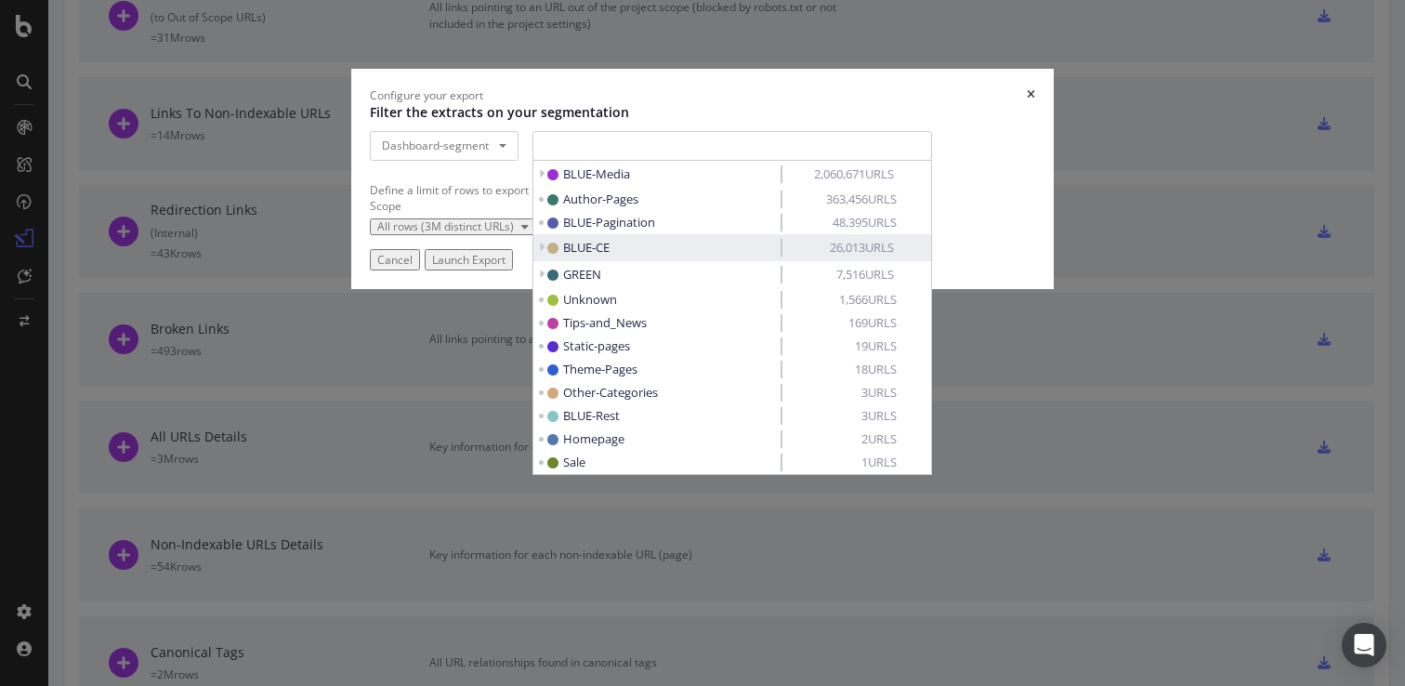
click at [538, 253] on icon "modal" at bounding box center [541, 247] width 7 height 11
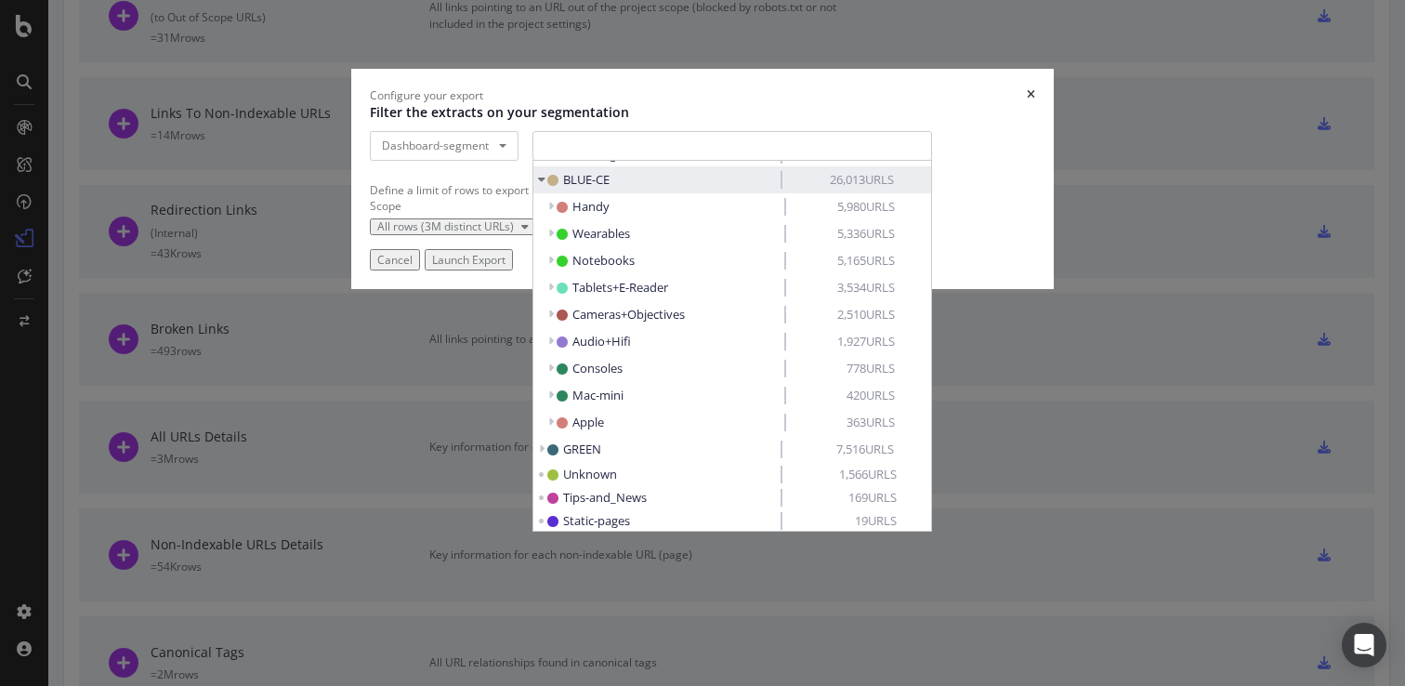
scroll to position [63, 0]
click at [585, 192] on span "BLUE-CE" at bounding box center [586, 184] width 46 height 17
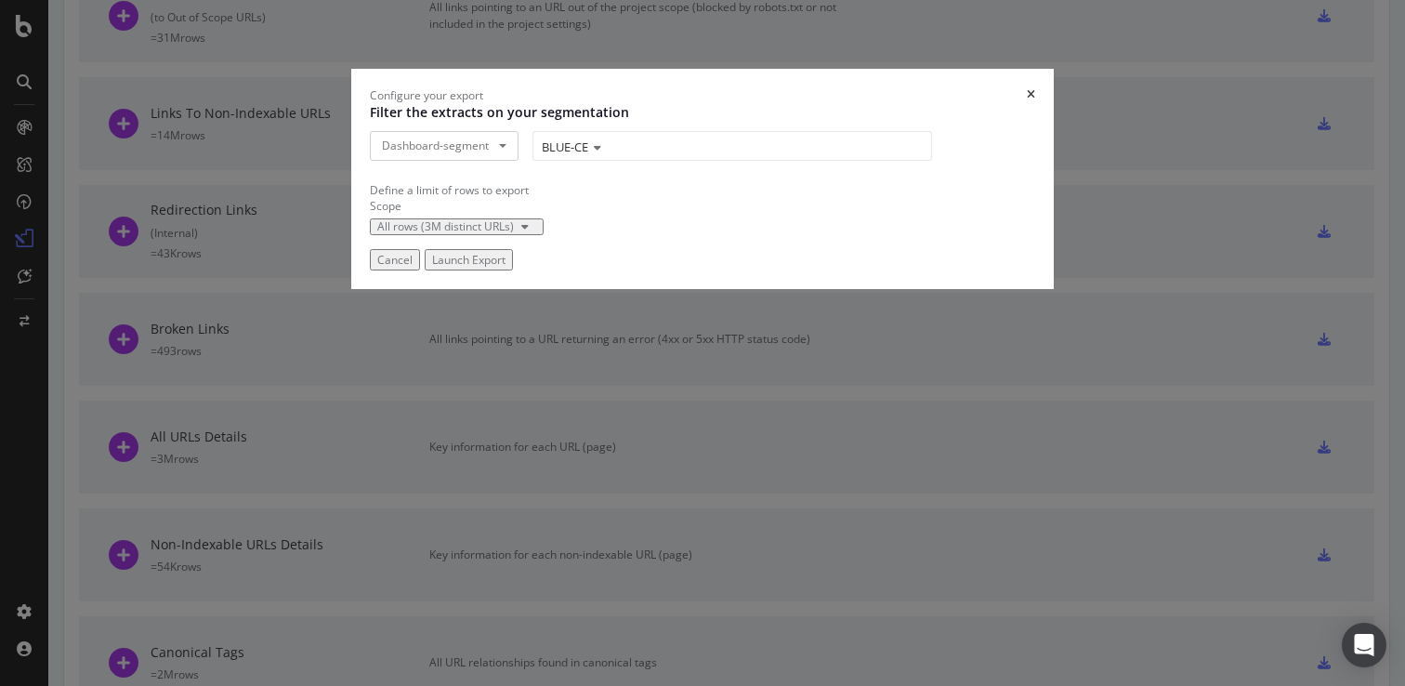
click at [506, 268] on div "Launch Export" at bounding box center [468, 260] width 73 height 16
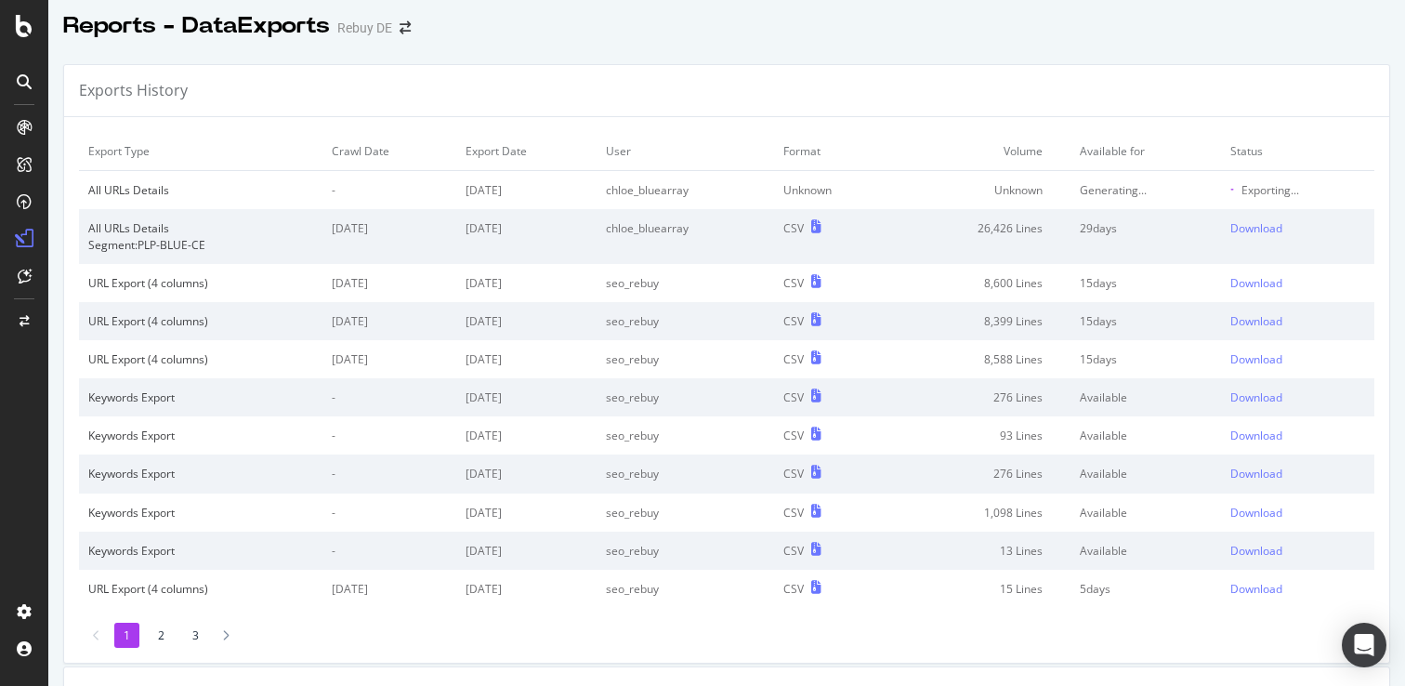
scroll to position [0, 0]
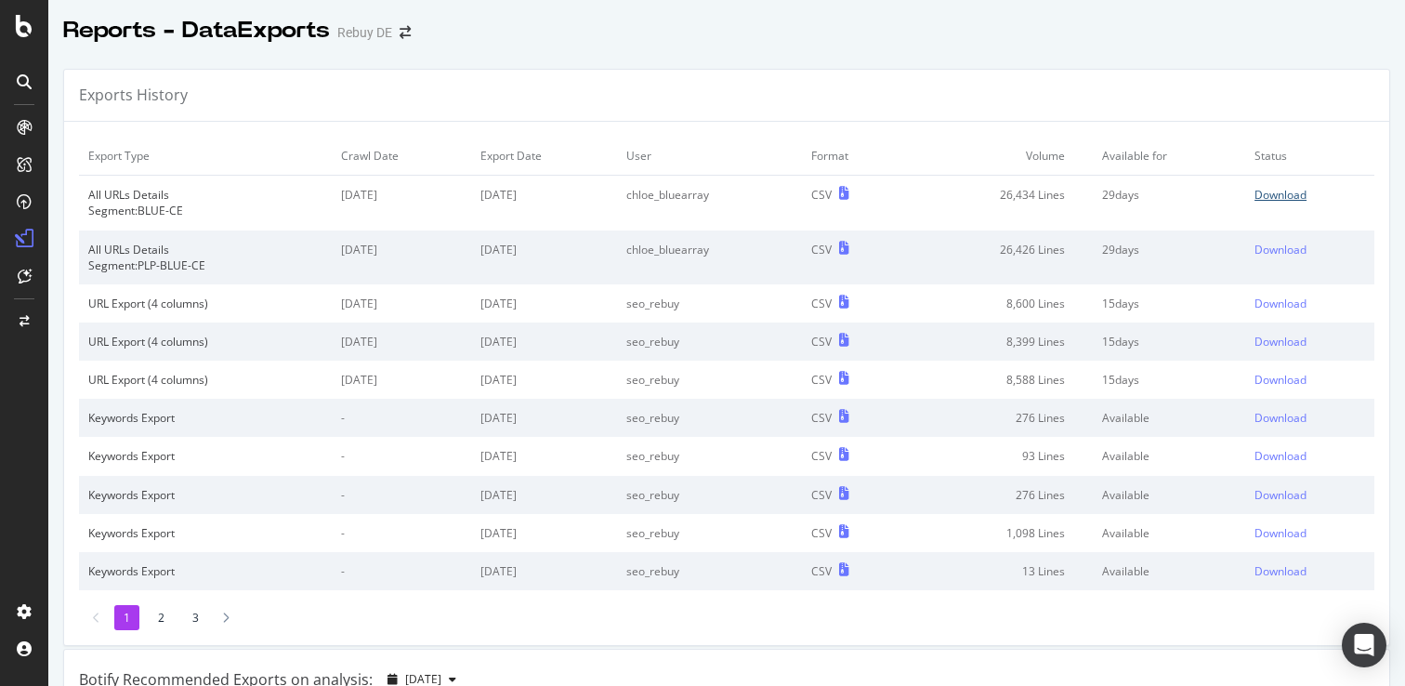
click at [1273, 197] on div "Download" at bounding box center [1281, 195] width 52 height 16
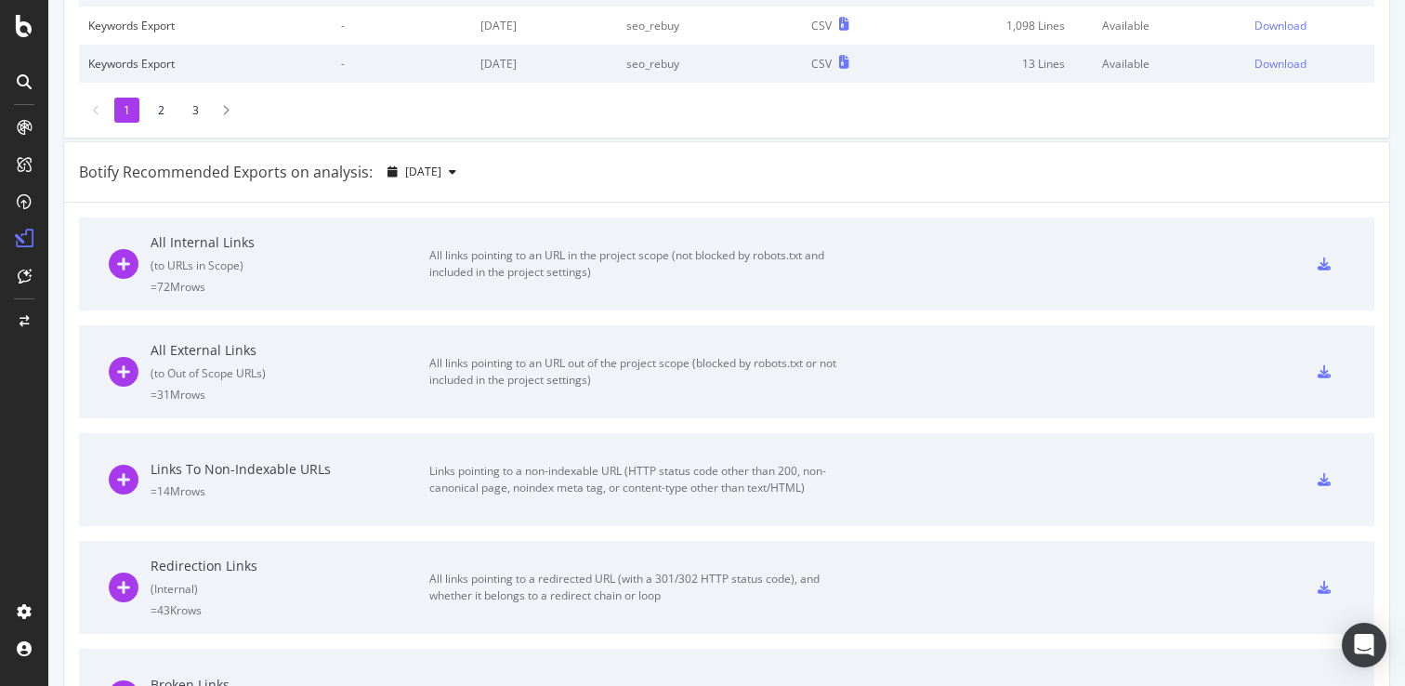
scroll to position [564, 0]
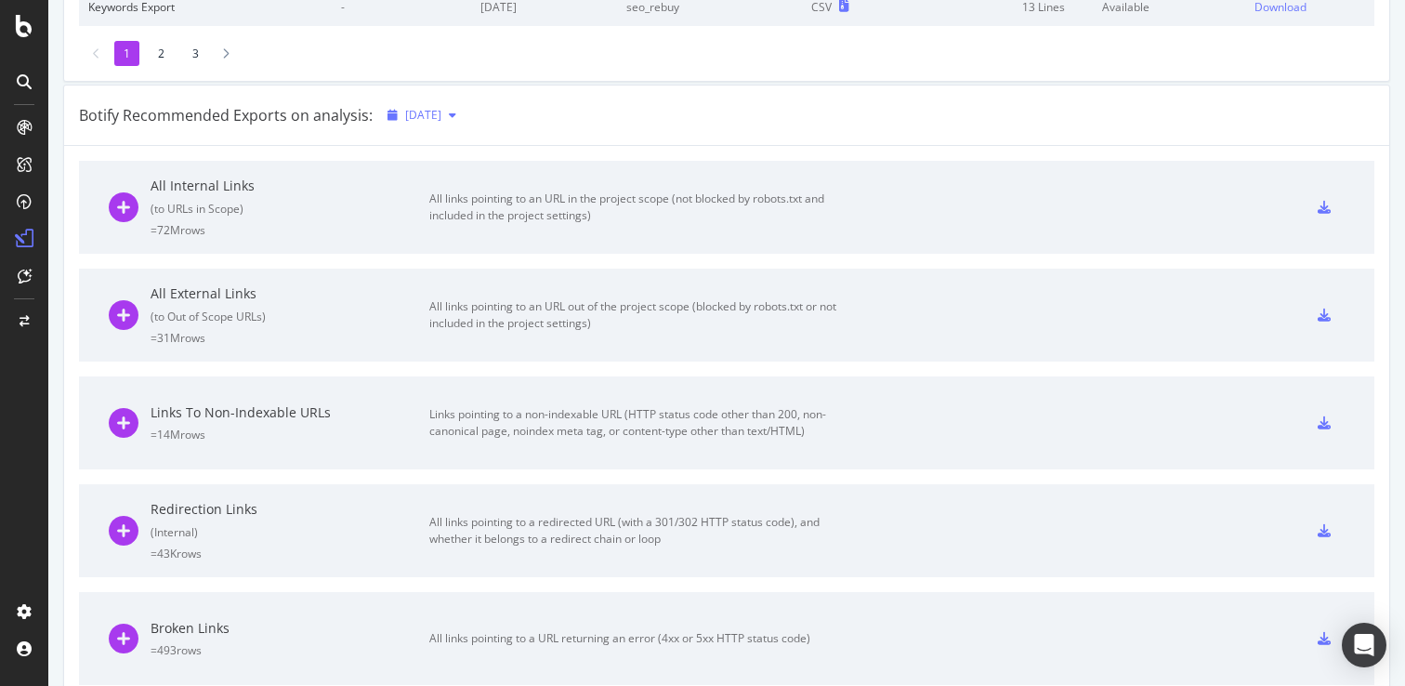
click at [441, 121] on span "[DATE]" at bounding box center [423, 115] width 36 height 16
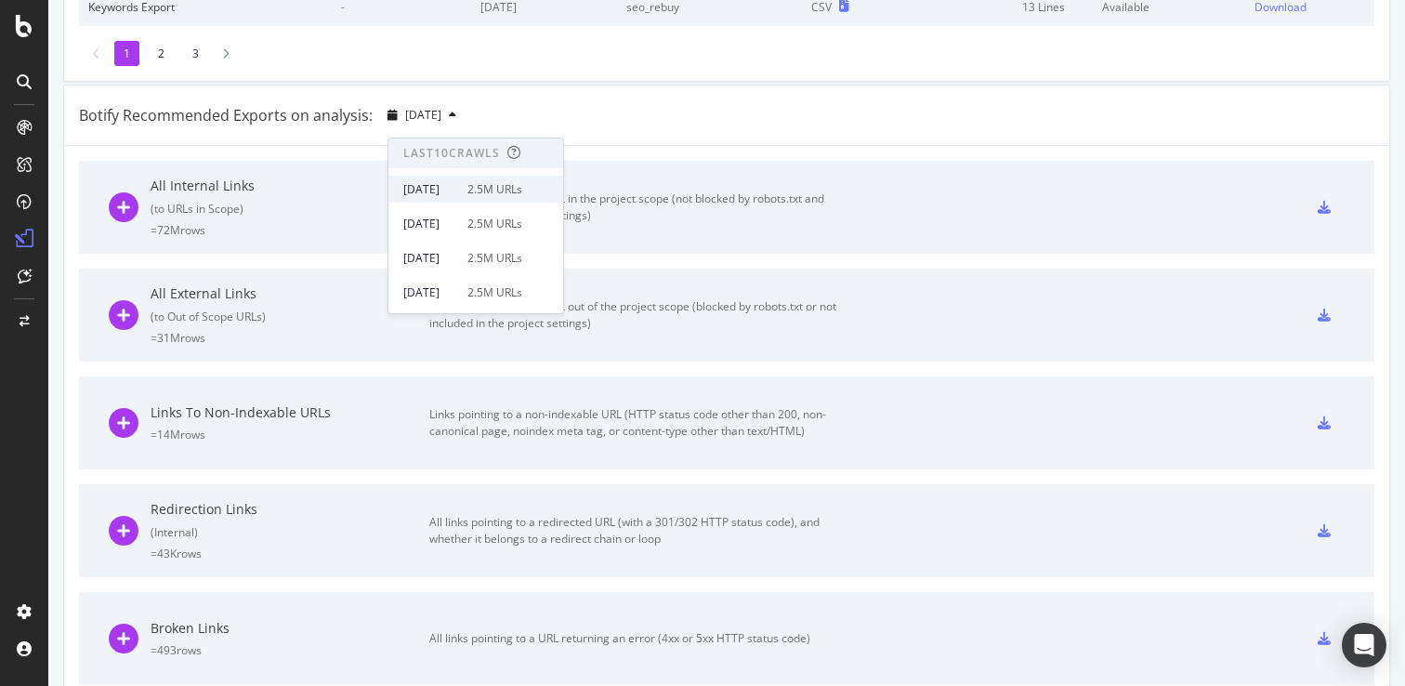
click at [490, 191] on div "[DATE] 2.5M URLs" at bounding box center [462, 189] width 119 height 17
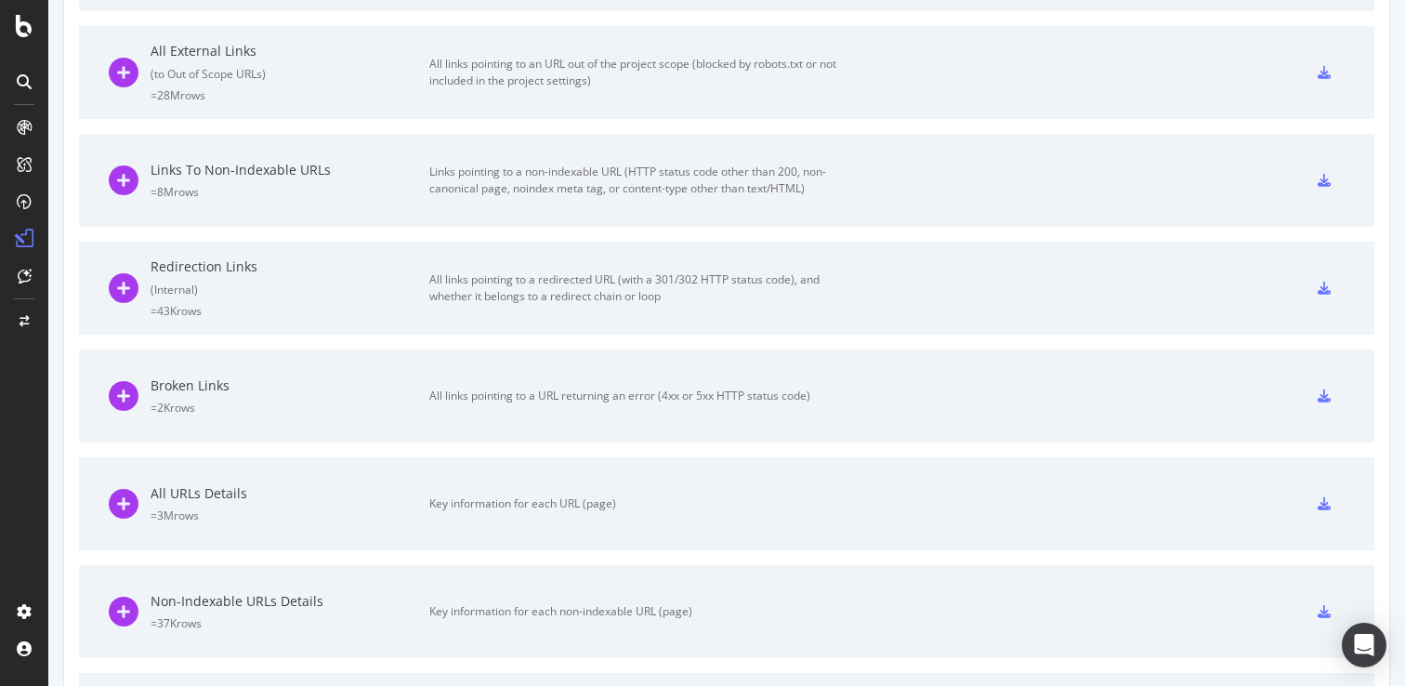
scroll to position [820, 0]
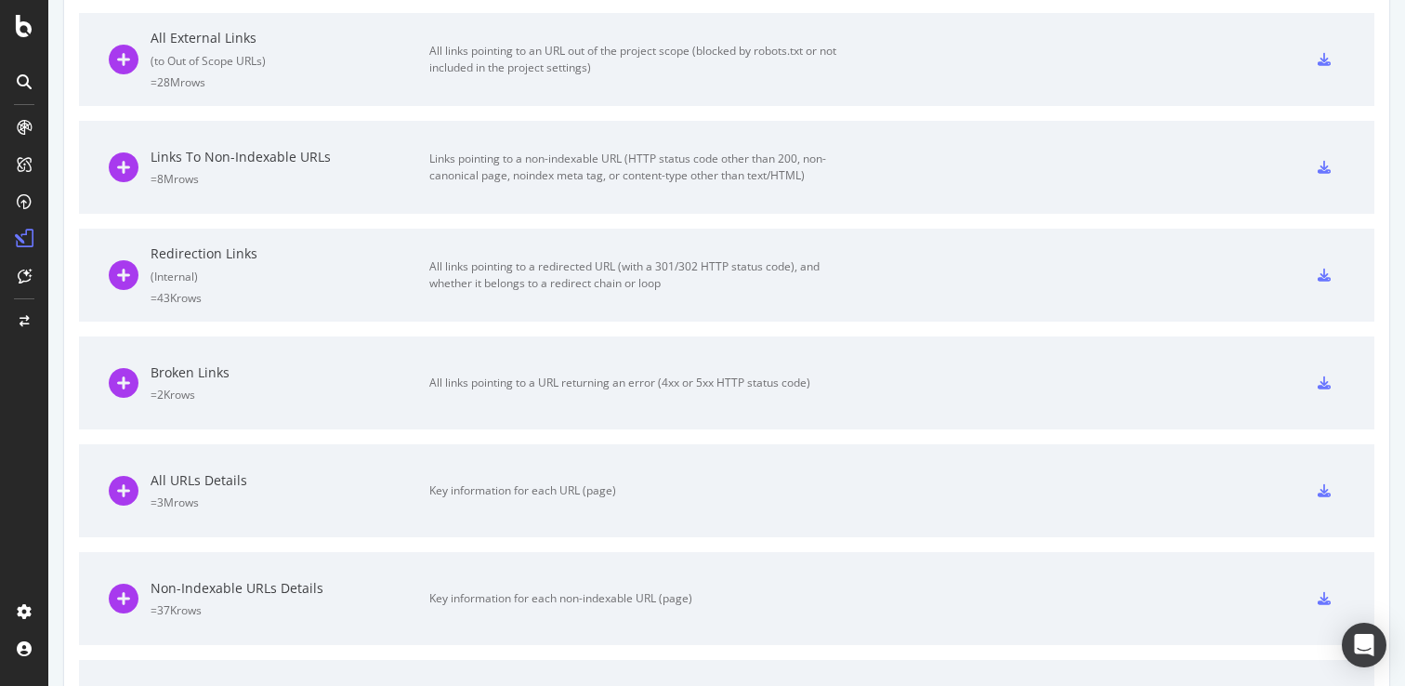
click at [1322, 497] on icon at bounding box center [1324, 490] width 13 height 13
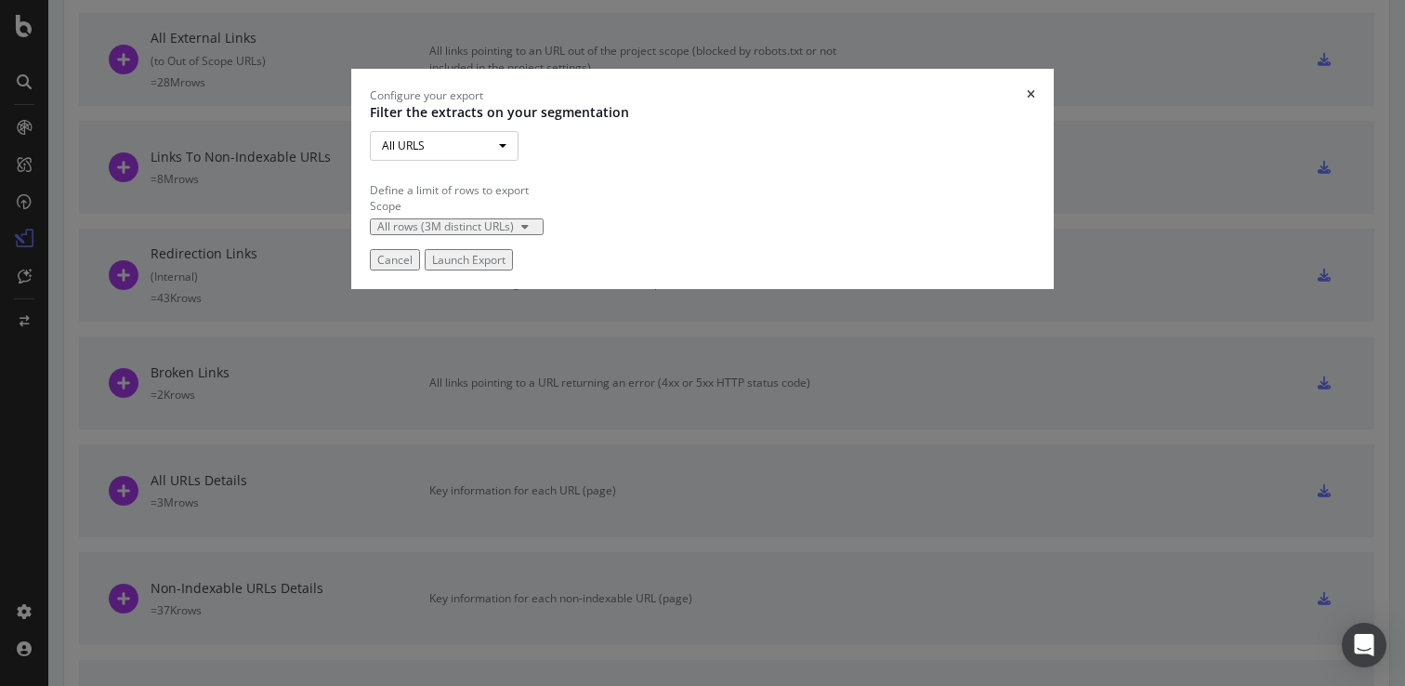
click at [443, 161] on button "All URLS" at bounding box center [444, 146] width 149 height 30
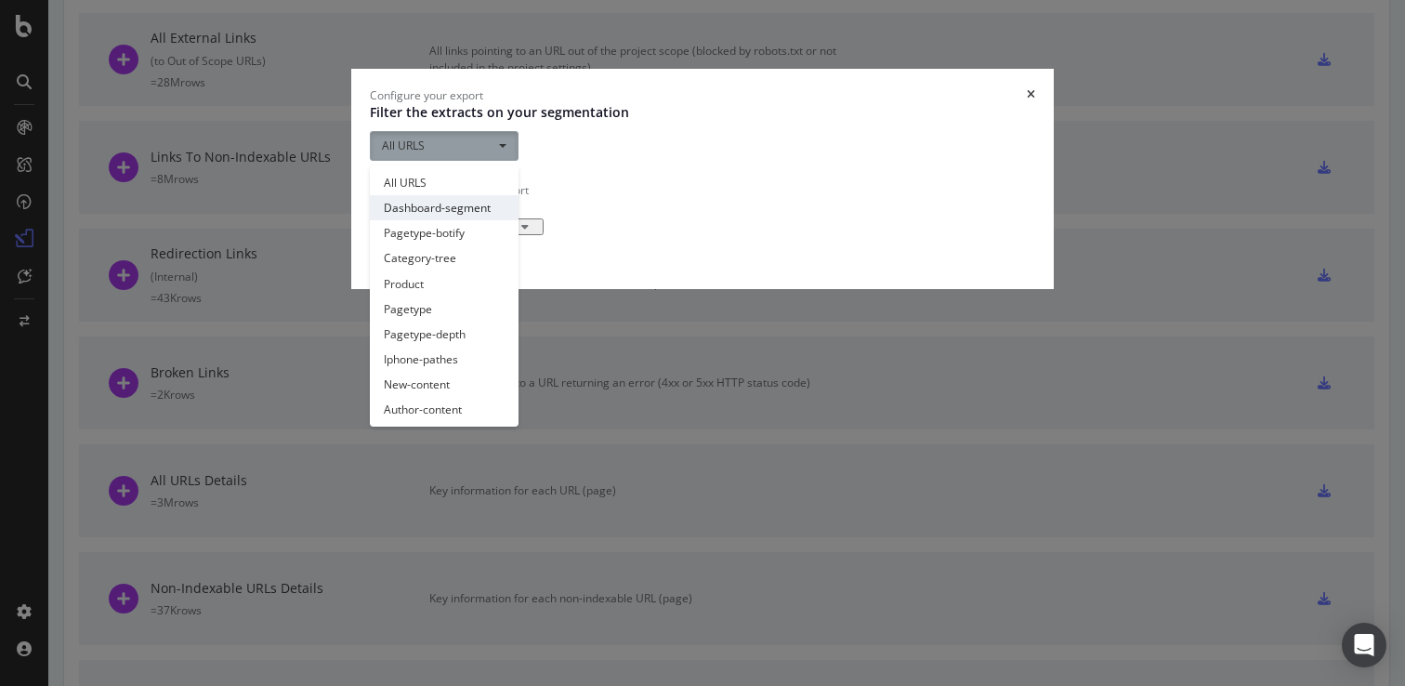
click at [453, 220] on link "Dashboard-segment" at bounding box center [444, 207] width 149 height 25
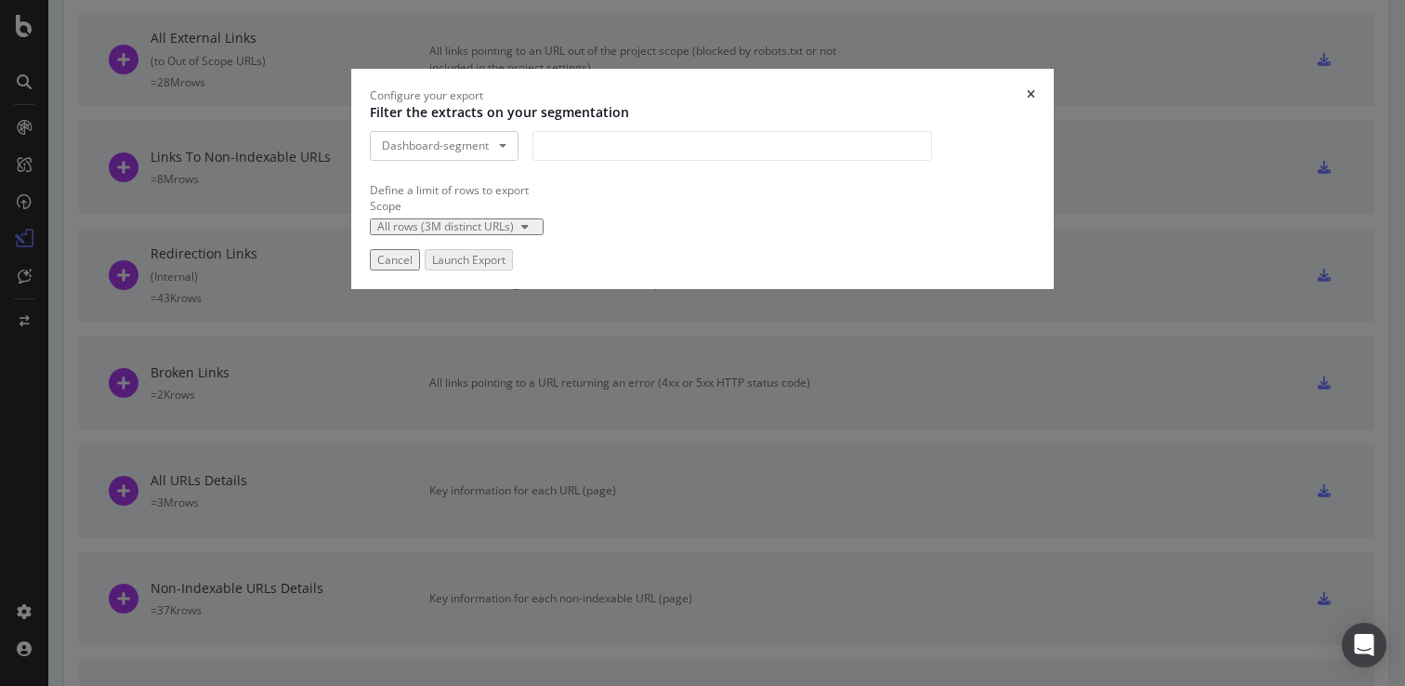
click at [574, 161] on div "modal" at bounding box center [733, 146] width 400 height 30
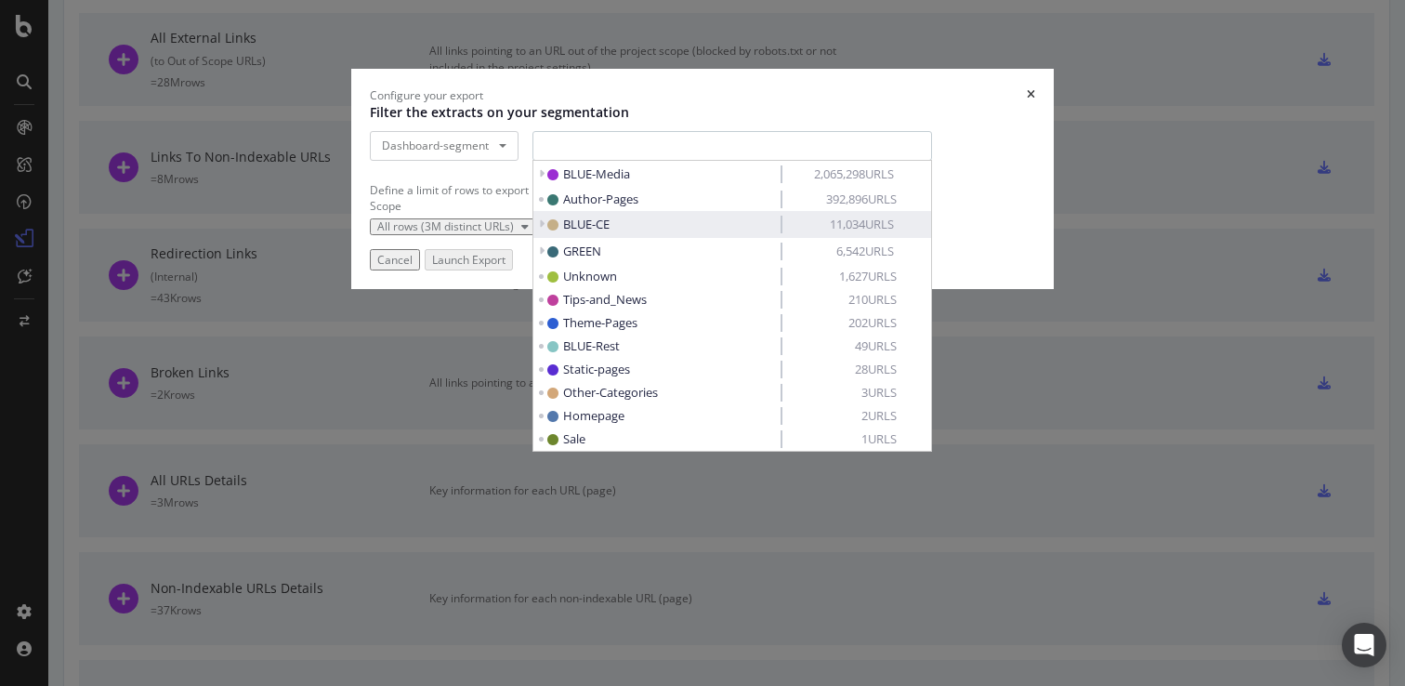
click at [636, 233] on span "BLUE-CE" at bounding box center [661, 225] width 228 height 18
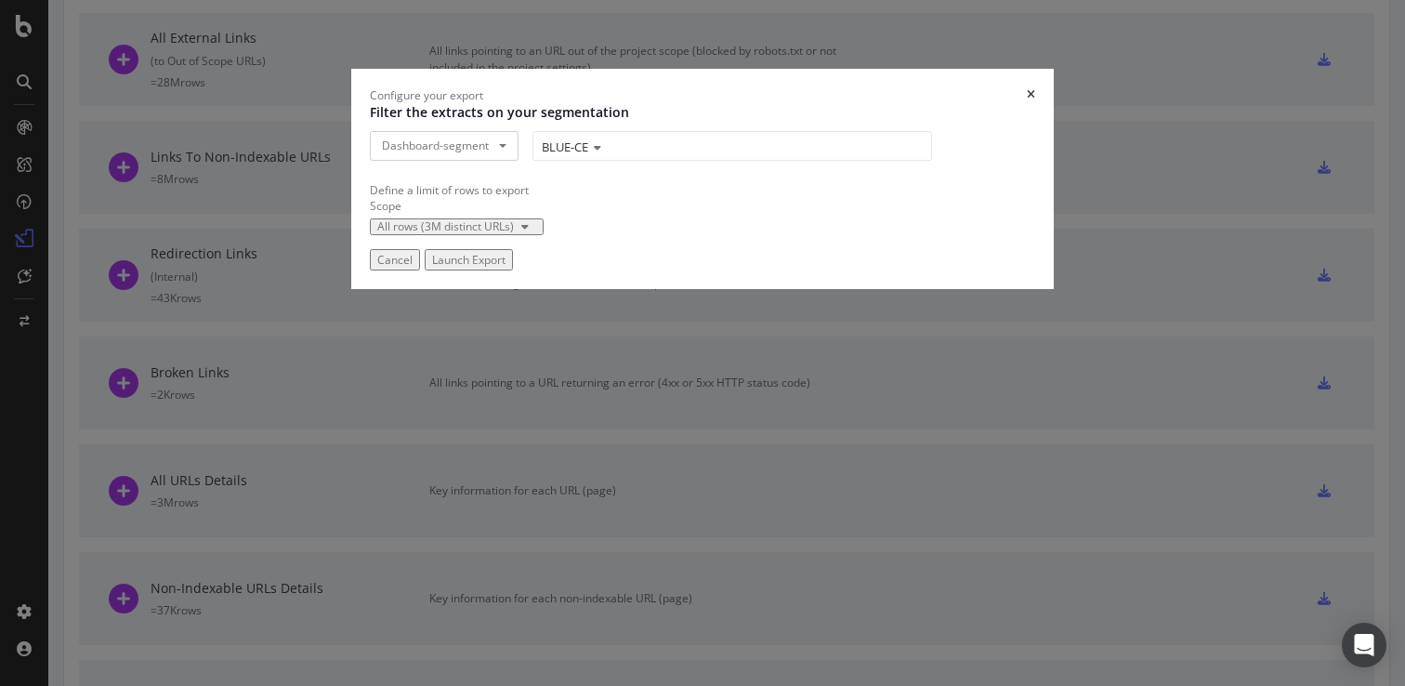
click at [506, 268] on div "Launch Export" at bounding box center [468, 260] width 73 height 16
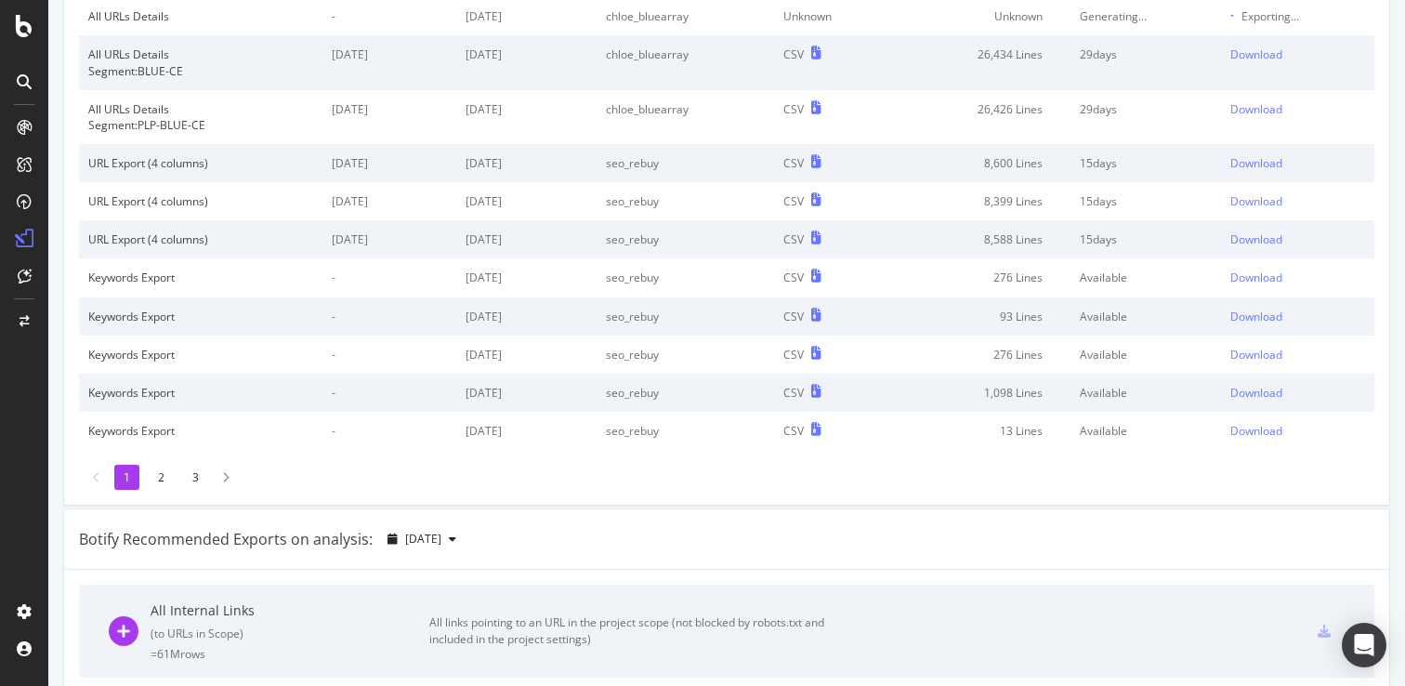
scroll to position [0, 0]
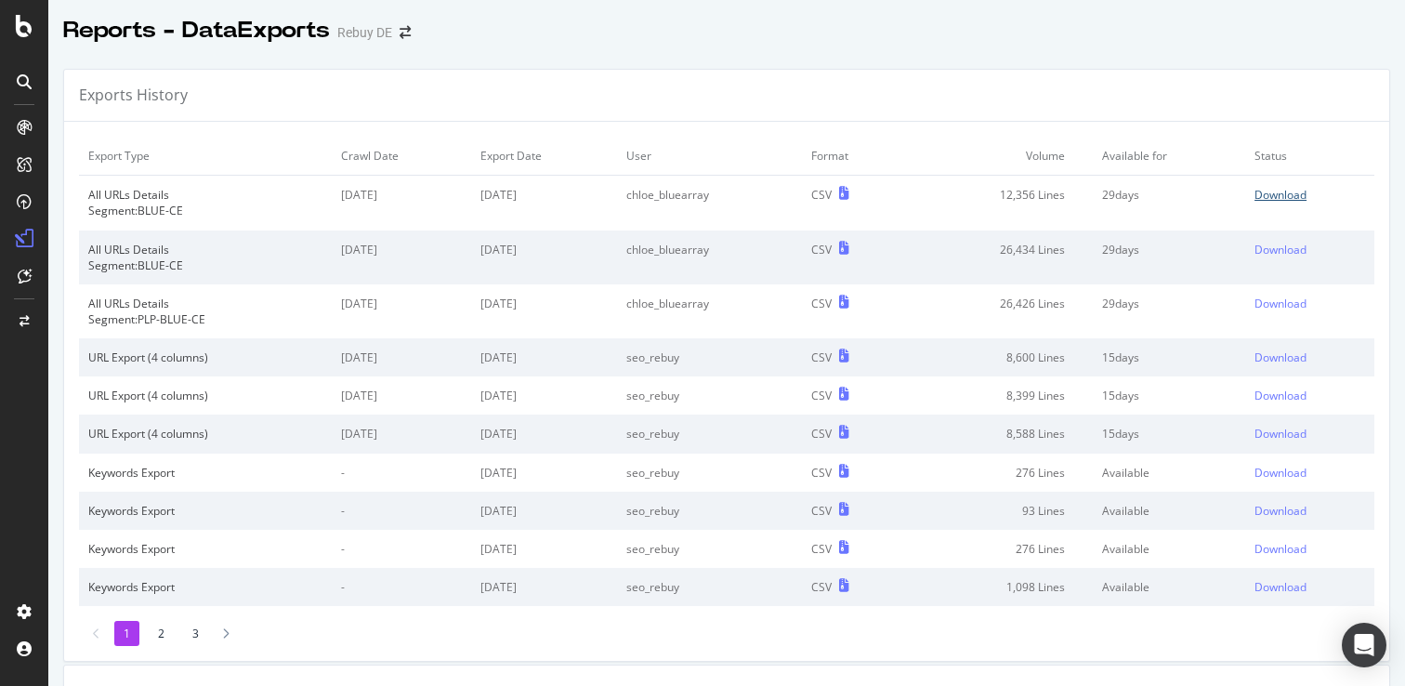
click at [1292, 201] on div "Download" at bounding box center [1281, 195] width 52 height 16
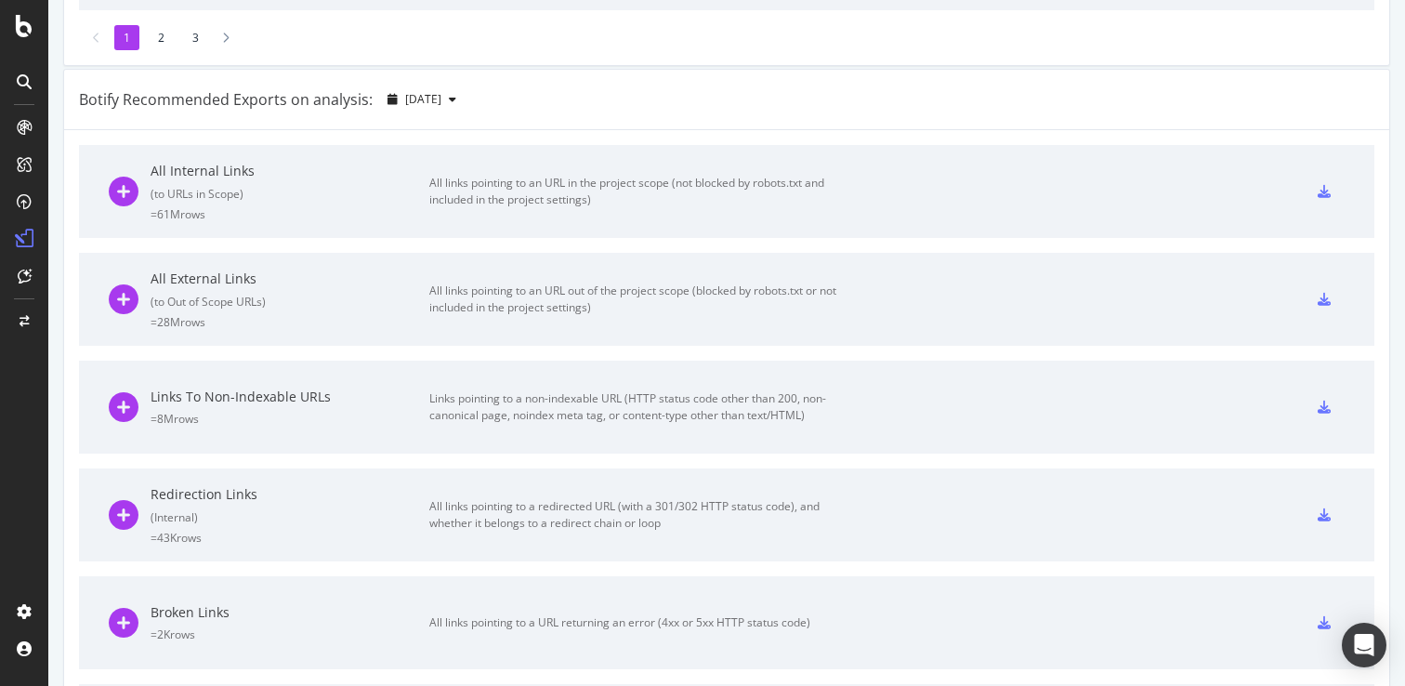
scroll to position [253, 0]
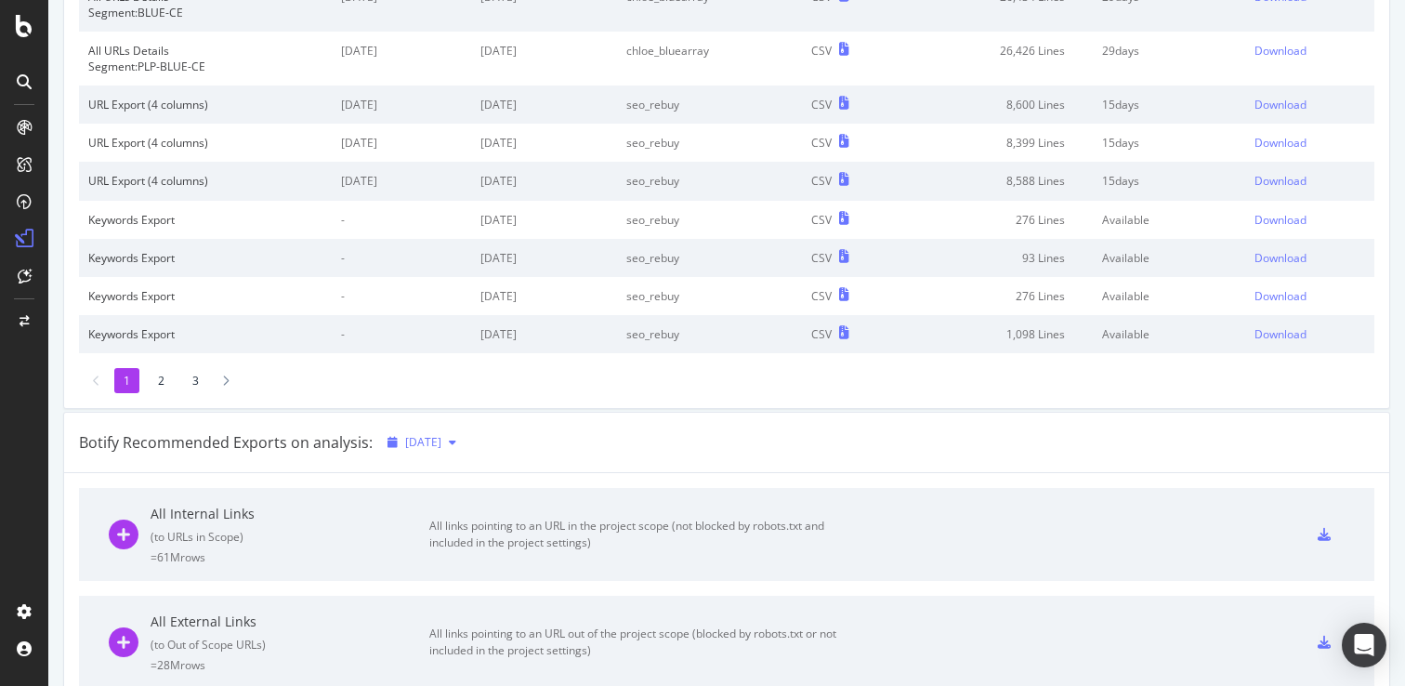
click at [433, 450] on span "[DATE]" at bounding box center [423, 442] width 36 height 16
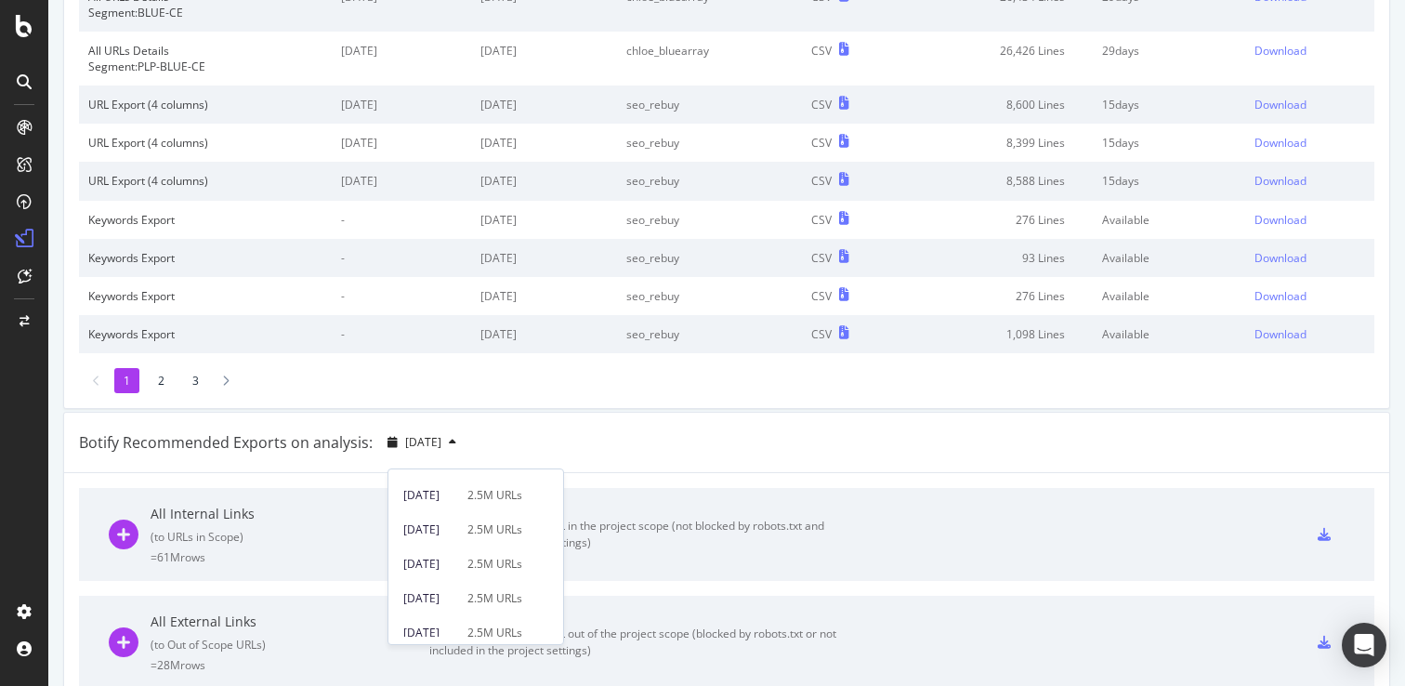
scroll to position [449, 0]
click at [480, 565] on div "[DATE] 2.5M URLs" at bounding box center [475, 578] width 175 height 34
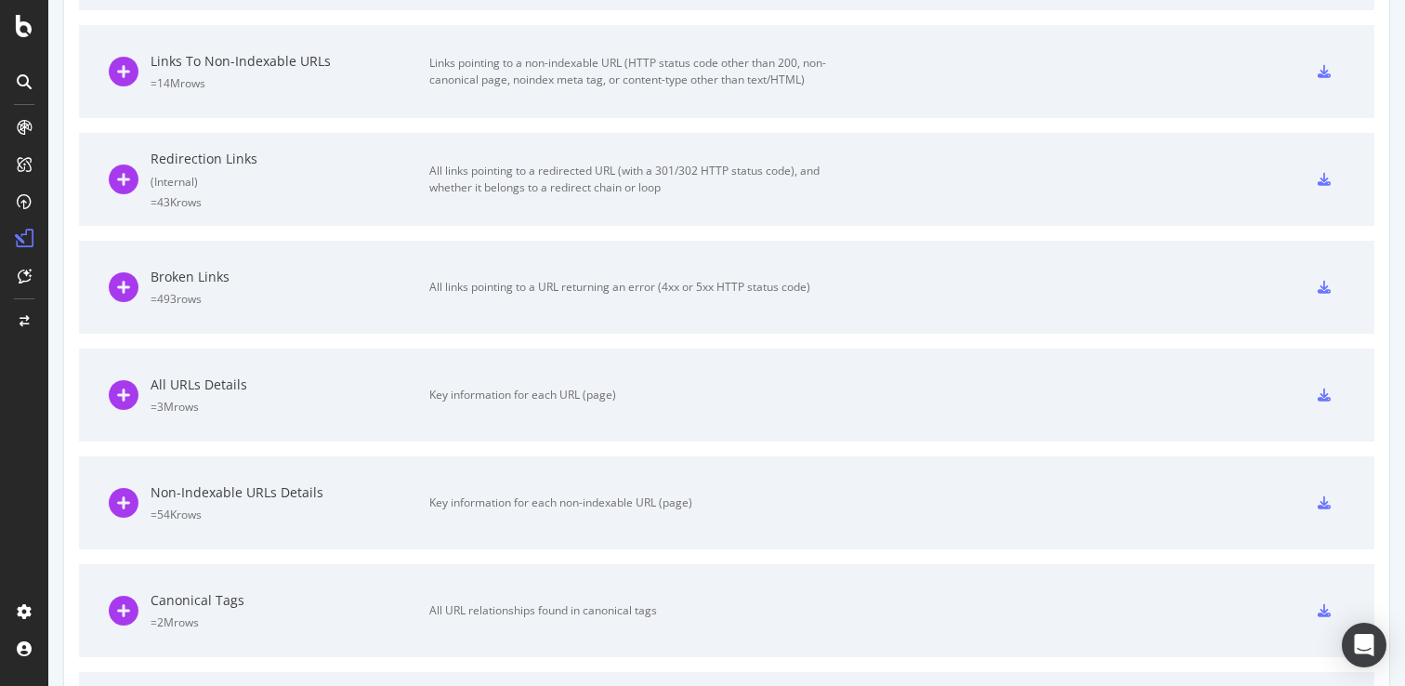
scroll to position [933, 0]
click at [1331, 403] on div at bounding box center [1324, 393] width 41 height 30
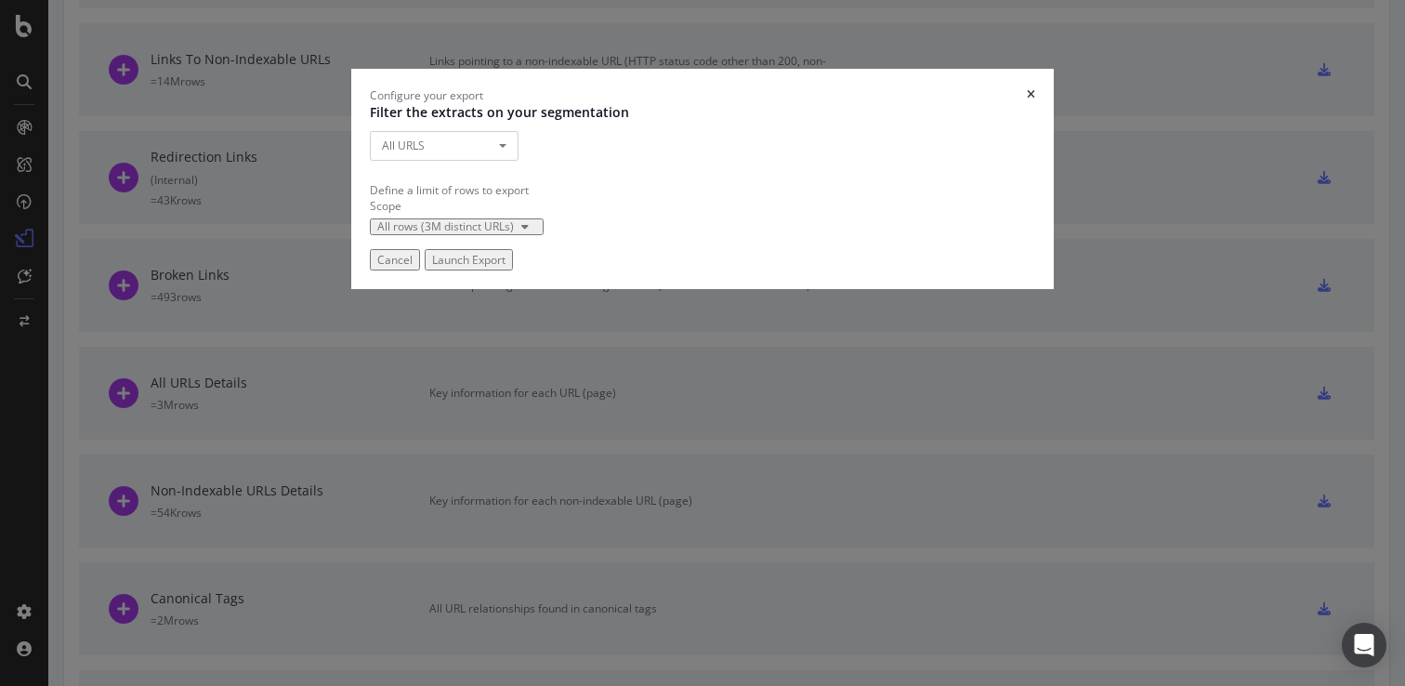
click at [454, 168] on div "Filter the extracts on your segmentation All URLS All URLS Pagetype-botify Dash…" at bounding box center [702, 135] width 665 height 65
click at [454, 161] on button "All URLS" at bounding box center [444, 146] width 149 height 30
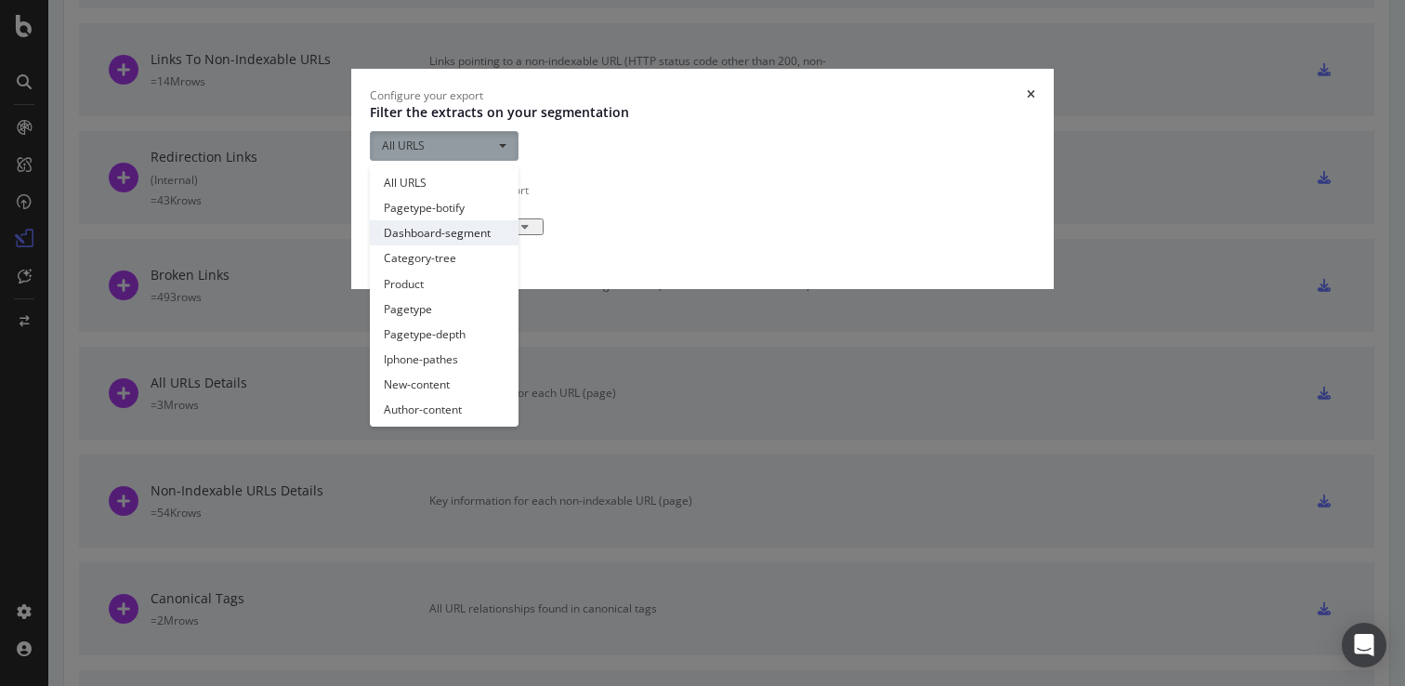
click at [456, 245] on link "Dashboard-segment" at bounding box center [444, 232] width 149 height 25
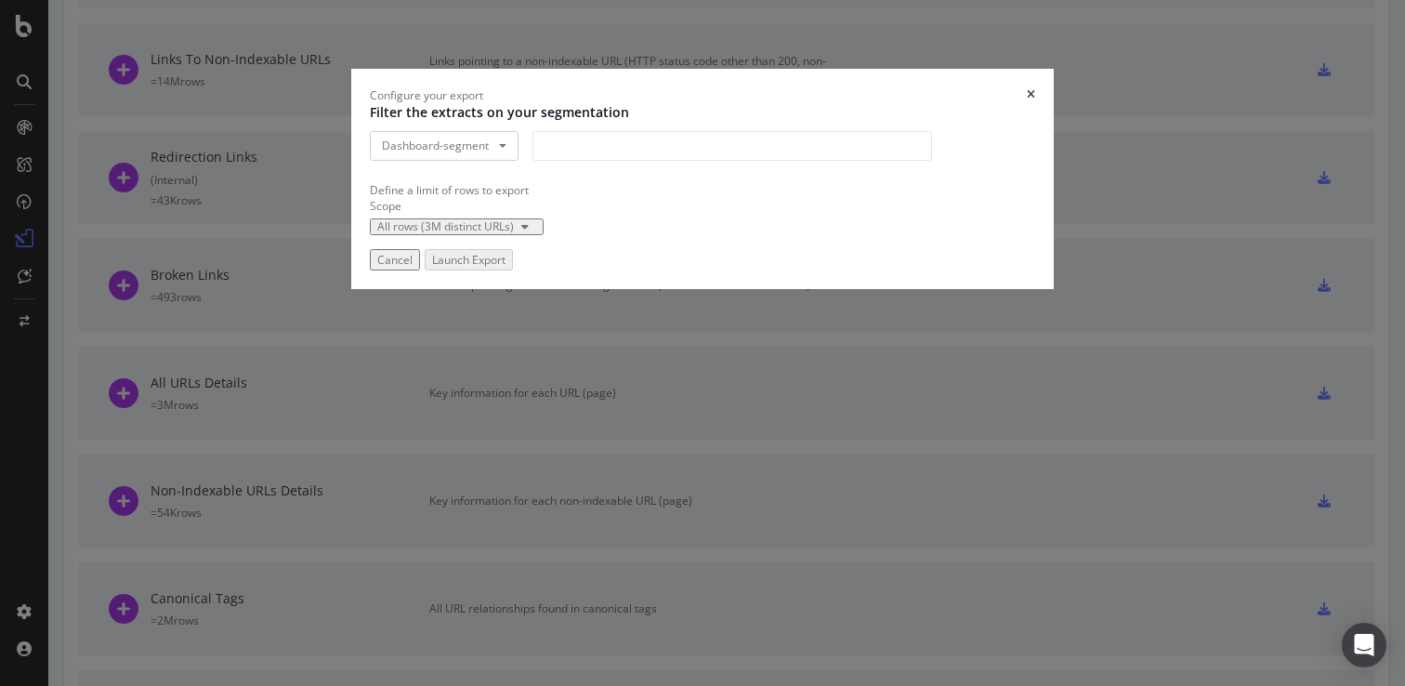
click at [594, 161] on div "modal" at bounding box center [733, 146] width 400 height 30
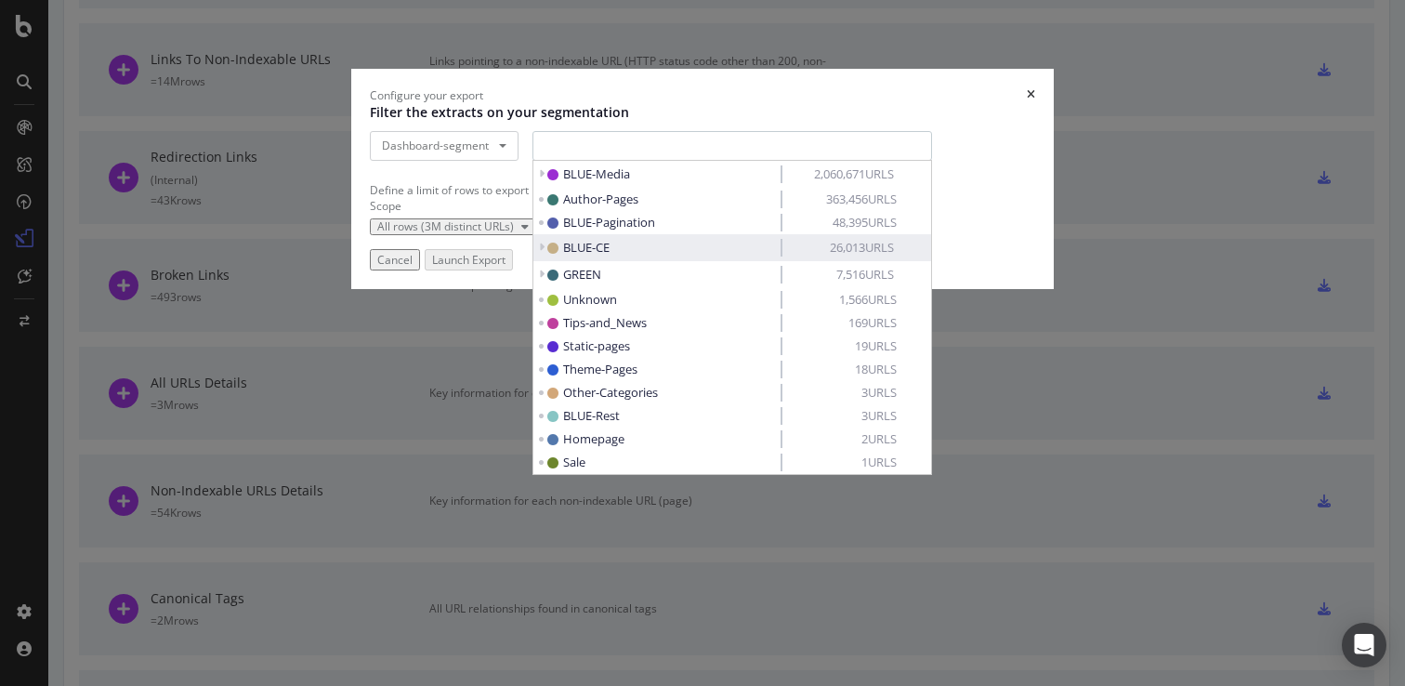
click at [570, 256] on span "BLUE-CE" at bounding box center [586, 247] width 46 height 17
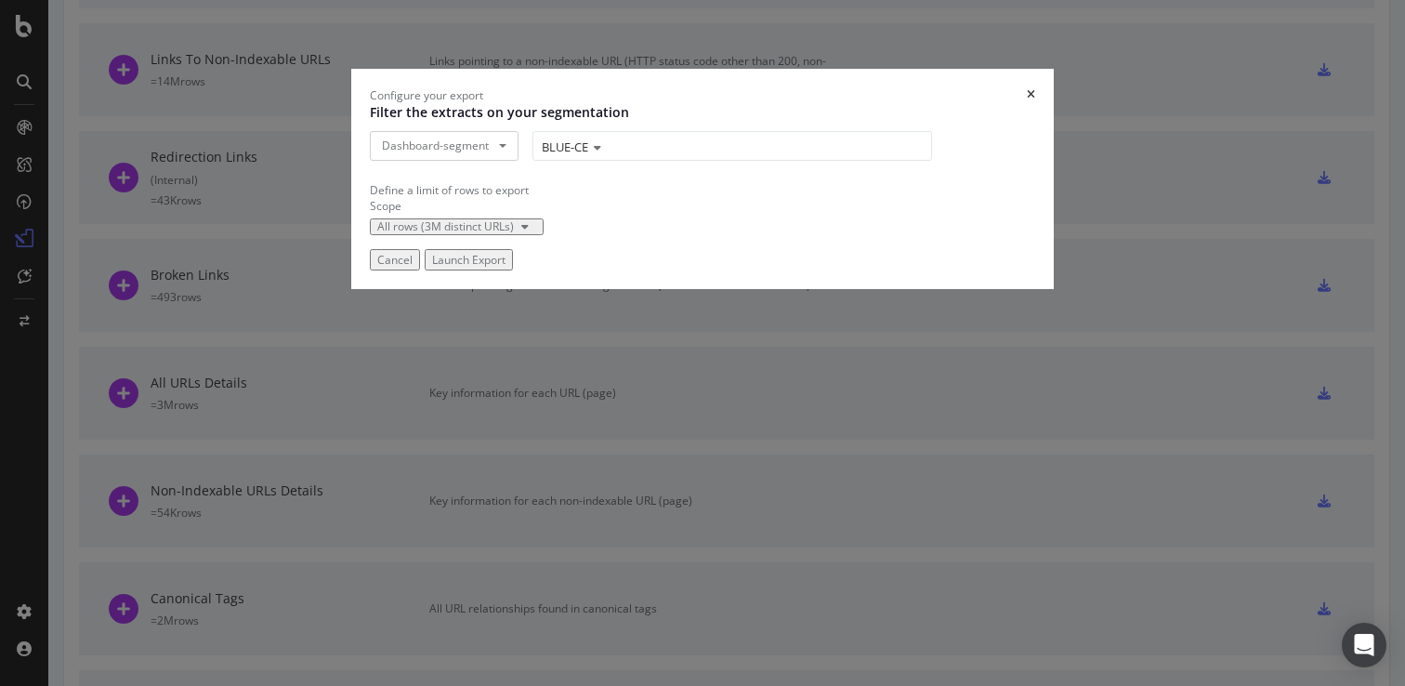
click at [506, 268] on div "Launch Export" at bounding box center [468, 260] width 73 height 16
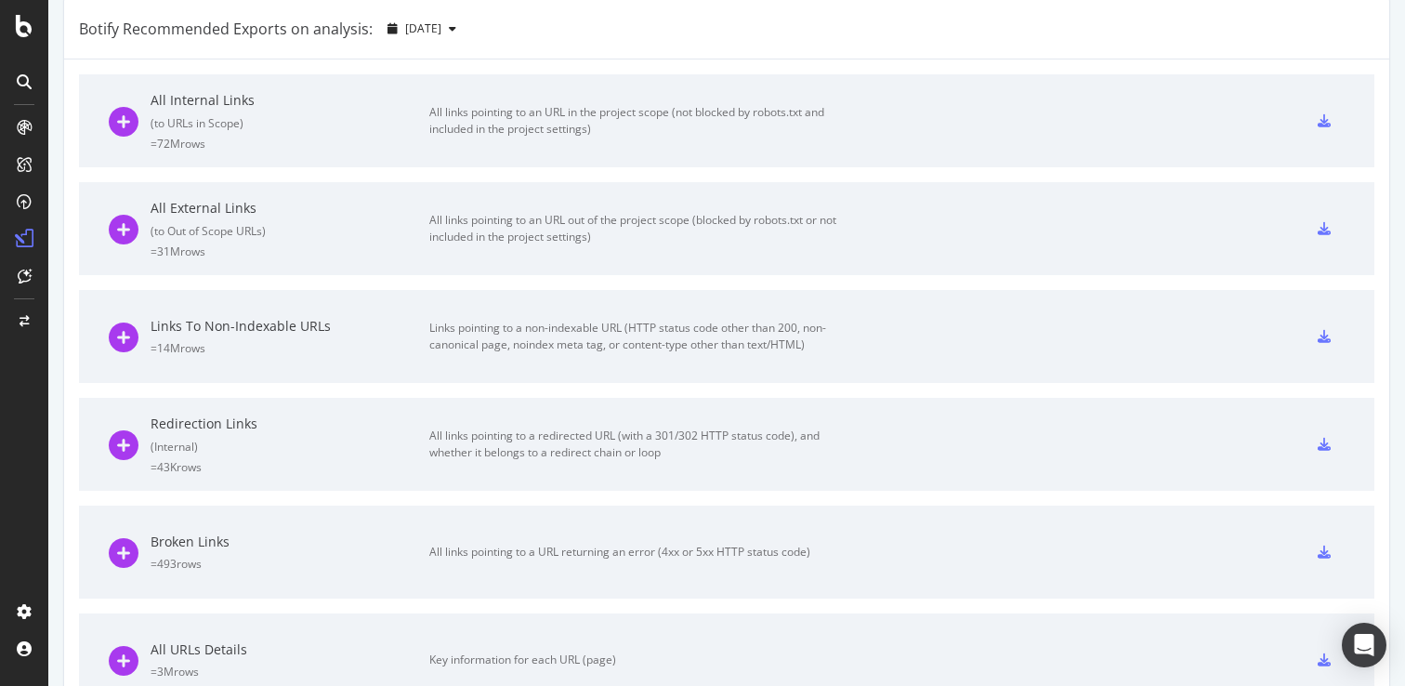
scroll to position [691, 0]
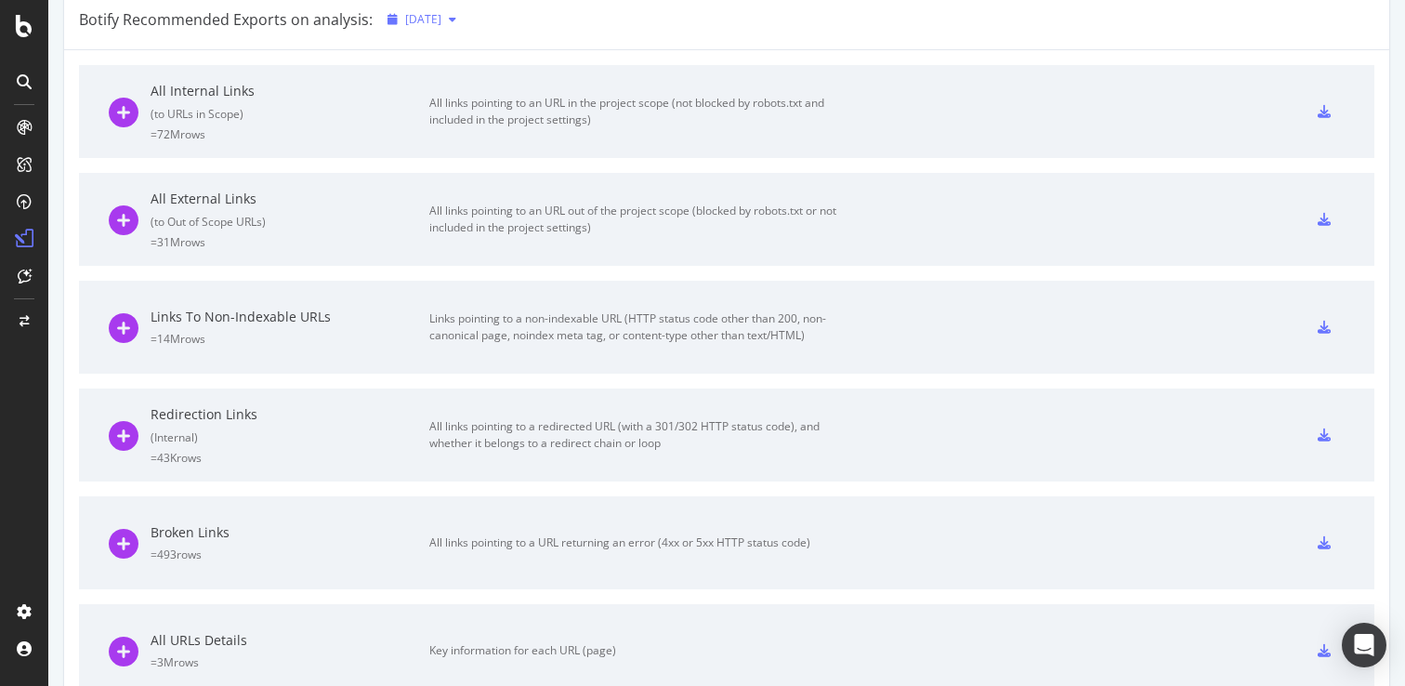
click at [441, 27] on span "[DATE]" at bounding box center [423, 19] width 36 height 16
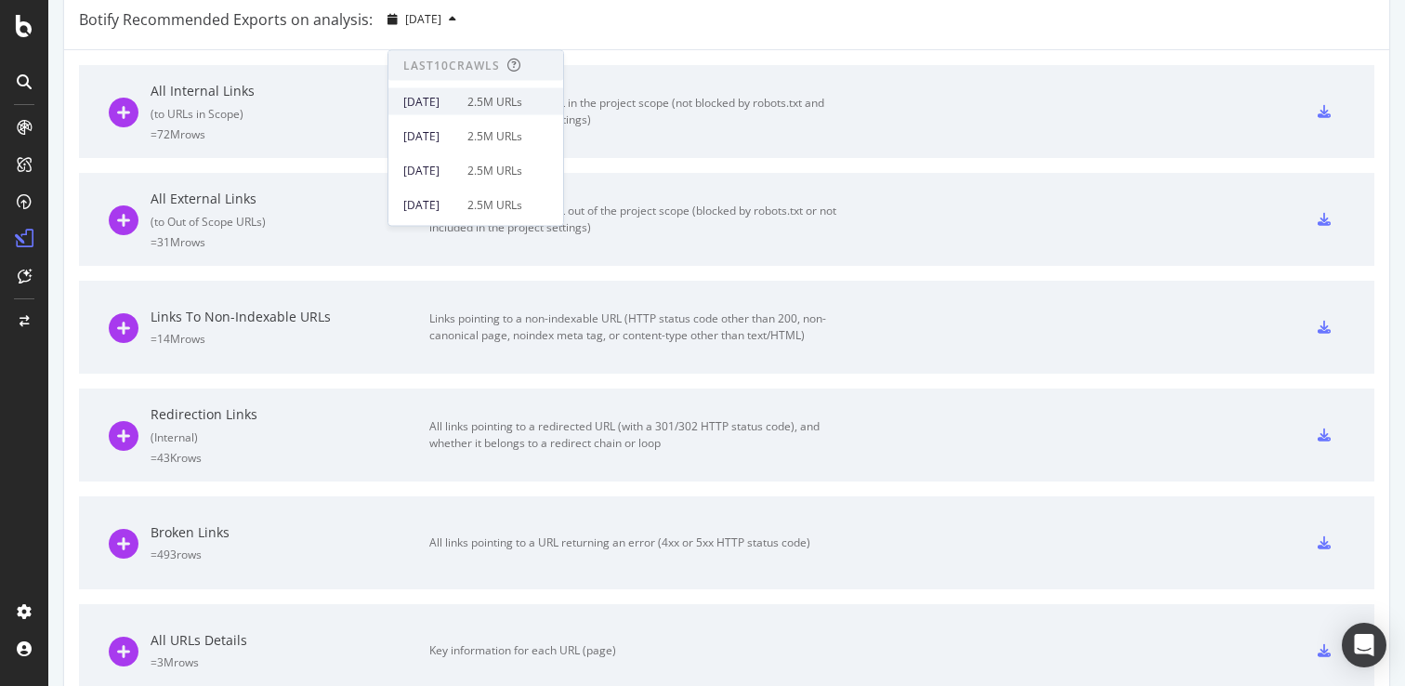
click at [456, 103] on div "[DATE]" at bounding box center [429, 101] width 53 height 17
